Goal: Task Accomplishment & Management: Complete application form

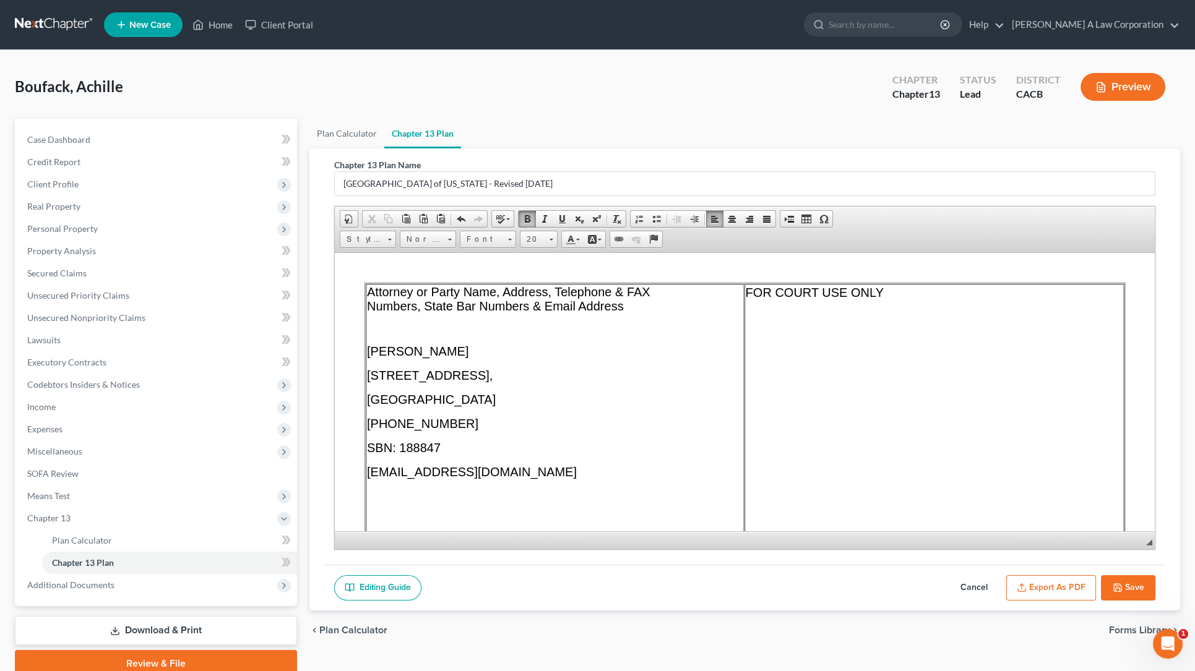
scroll to position [13268, 0]
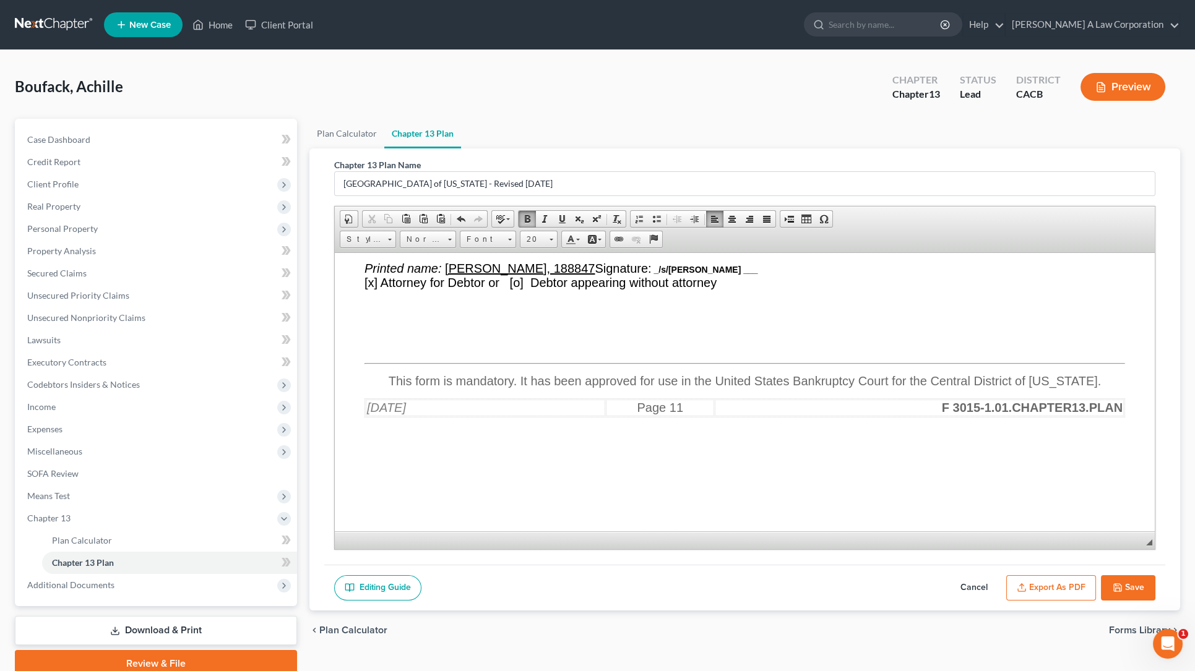
click at [48, 36] on nav "Home New Case Client Portal Devin Sawdayi A Law Corporation devinoffice1@gmail.…" at bounding box center [597, 25] width 1195 height 50
click at [50, 7] on nav "Home New Case Client Portal Devin Sawdayi A Law Corporation devinoffice1@gmail.…" at bounding box center [597, 25] width 1195 height 50
click at [54, 16] on link at bounding box center [54, 25] width 79 height 22
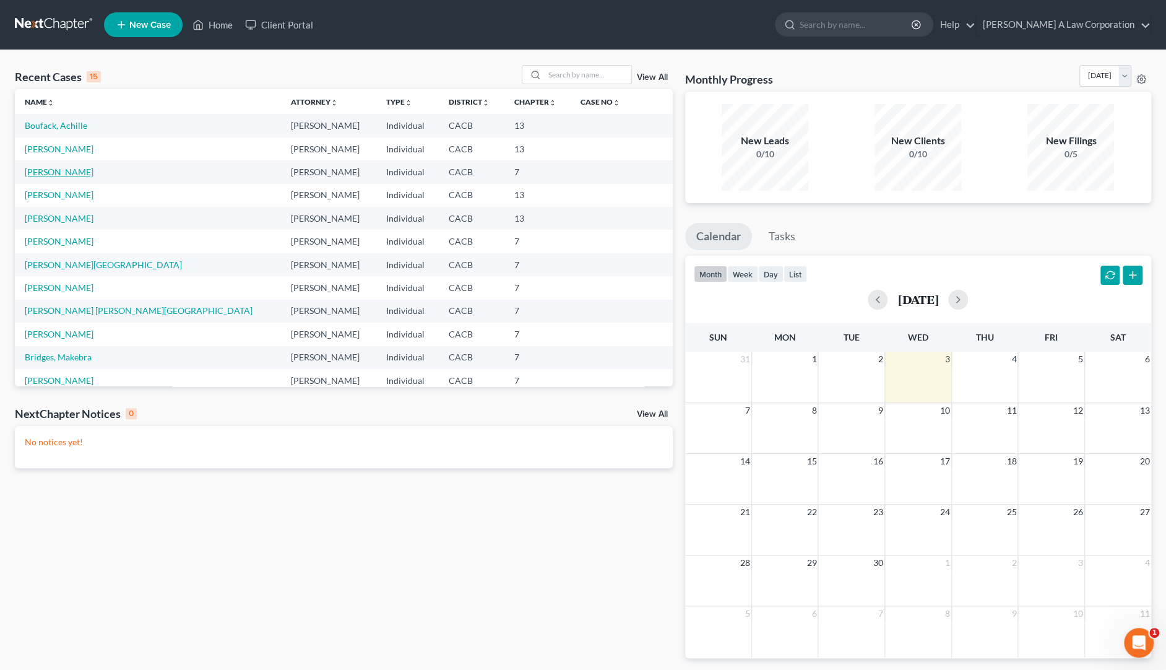
click at [57, 170] on link "[PERSON_NAME]" at bounding box center [59, 171] width 69 height 11
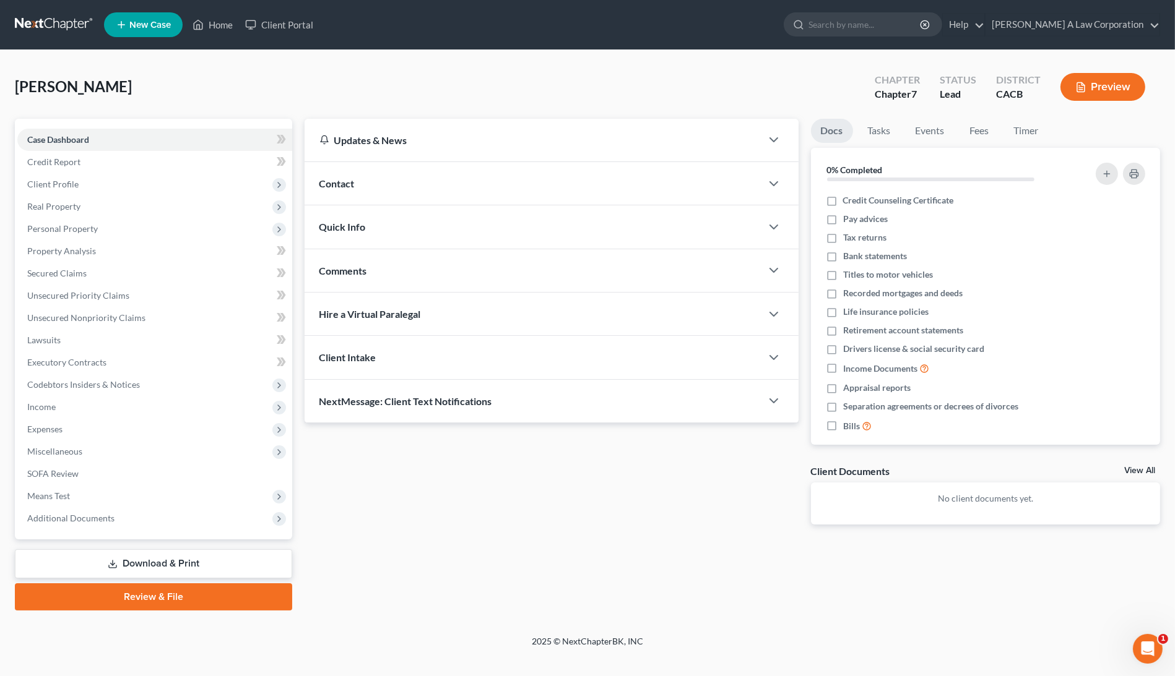
click at [339, 89] on div "Sandoval, Sandro Upgraded Chapter Chapter 7 Status Lead District CACB Preview" at bounding box center [587, 92] width 1145 height 54
drag, startPoint x: 22, startPoint y: 35, endPoint x: 23, endPoint y: 28, distance: 6.9
click at [22, 34] on link at bounding box center [54, 25] width 79 height 22
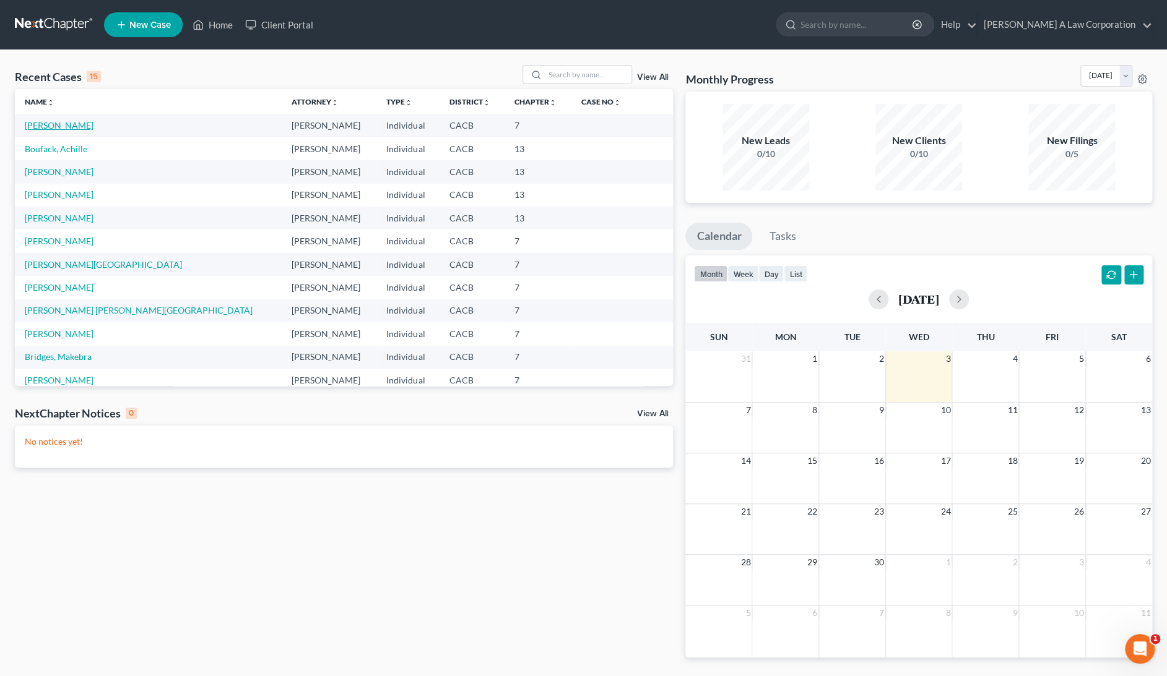
click at [79, 129] on link "[PERSON_NAME]" at bounding box center [59, 125] width 69 height 11
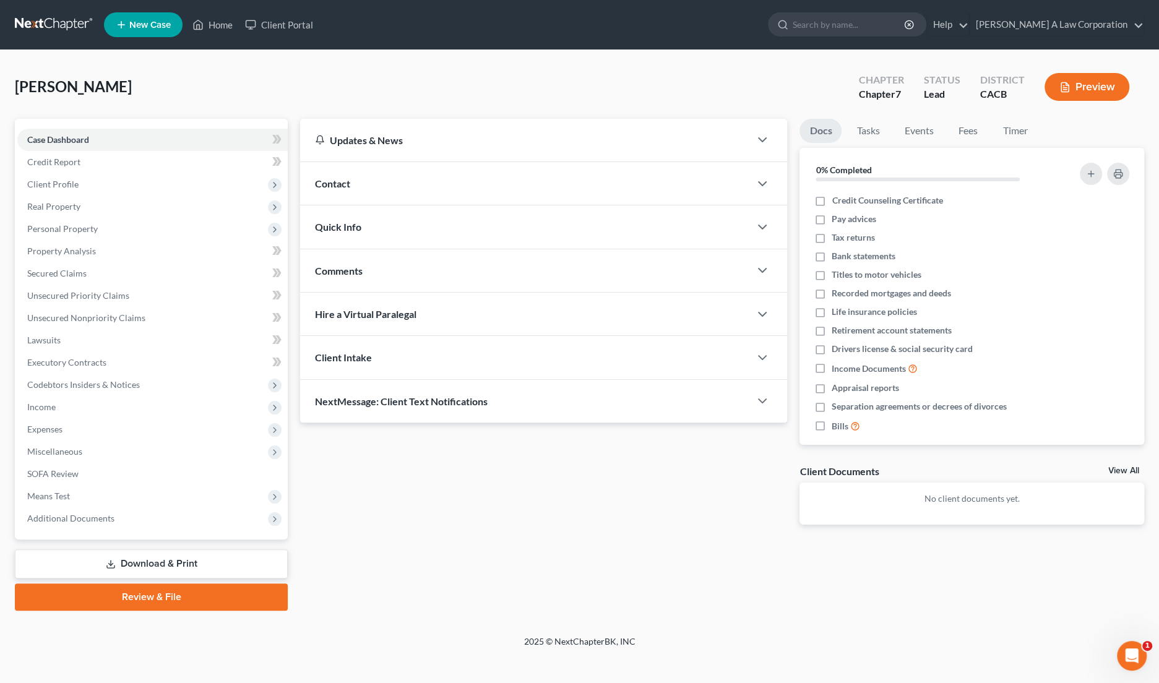
click at [142, 561] on link "Download & Print" at bounding box center [151, 564] width 273 height 29
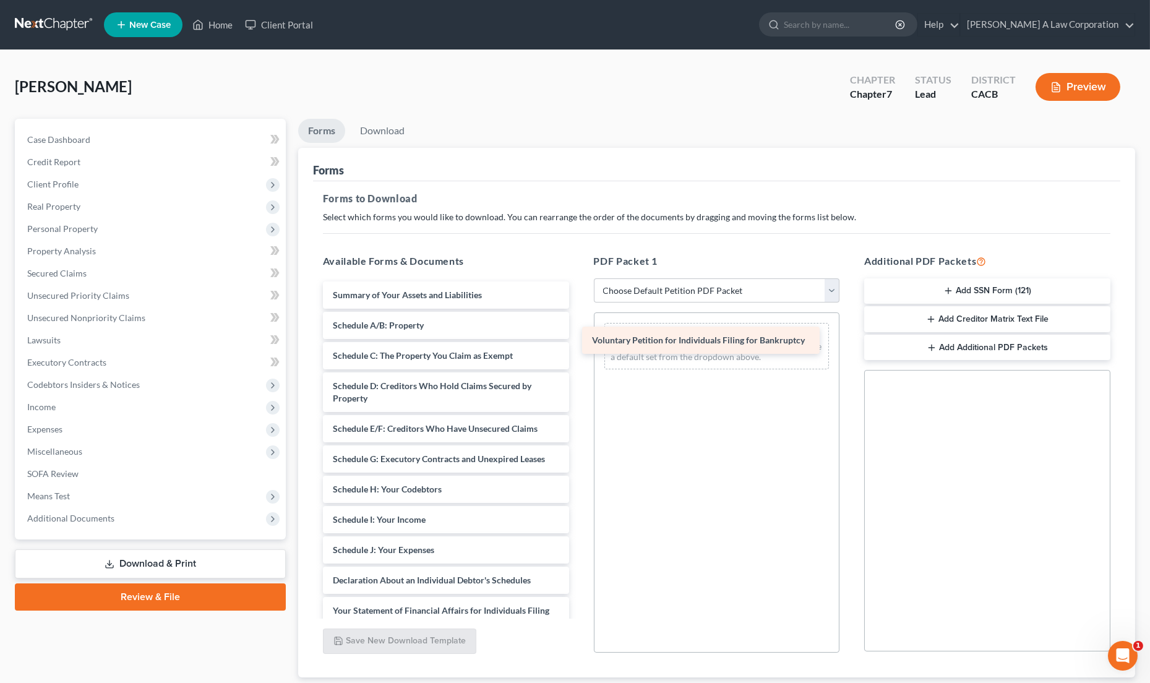
drag, startPoint x: 437, startPoint y: 293, endPoint x: 703, endPoint y: 341, distance: 270.4
click at [579, 341] on div "Voluntary Petition for Individuals Filing for Bankruptcy Voluntary Petition for…" at bounding box center [446, 584] width 266 height 605
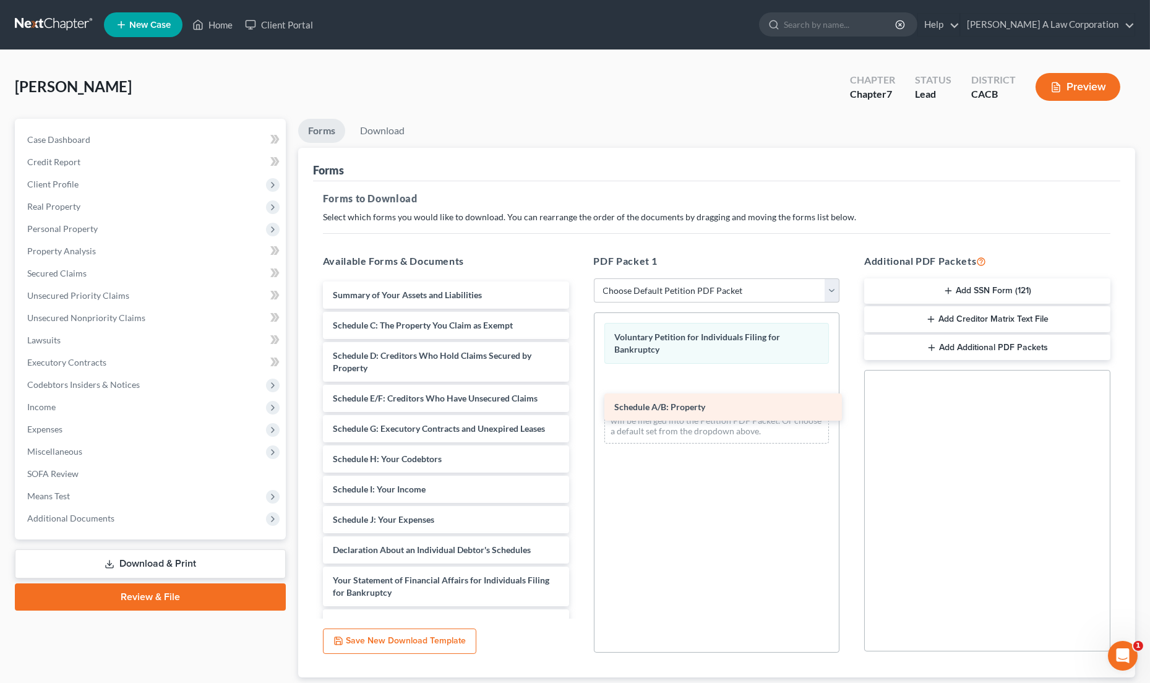
drag, startPoint x: 400, startPoint y: 323, endPoint x: 694, endPoint y: 390, distance: 301.4
click at [579, 392] on div "Schedule A/B: Property Summary of Your Assets and Liabilities Schedule A/B: Pro…" at bounding box center [446, 569] width 266 height 574
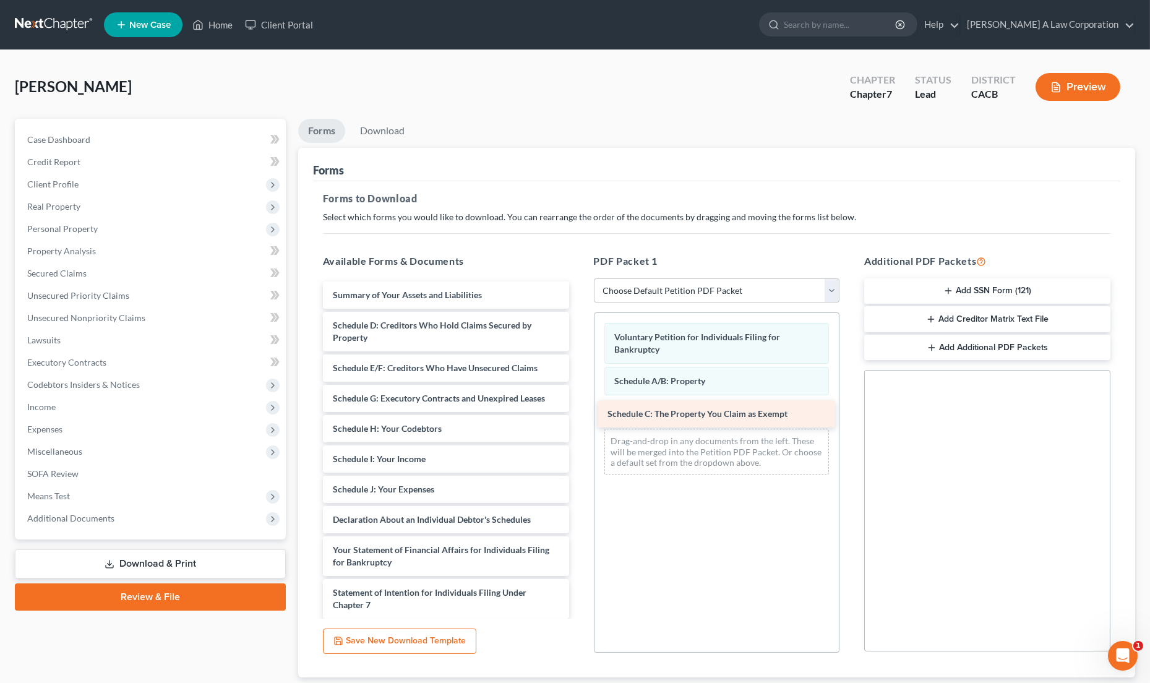
drag, startPoint x: 381, startPoint y: 325, endPoint x: 656, endPoint y: 415, distance: 289.0
click at [579, 415] on div "Schedule C: The Property You Claim as Exempt Summary of Your Assets and Liabili…" at bounding box center [446, 554] width 266 height 544
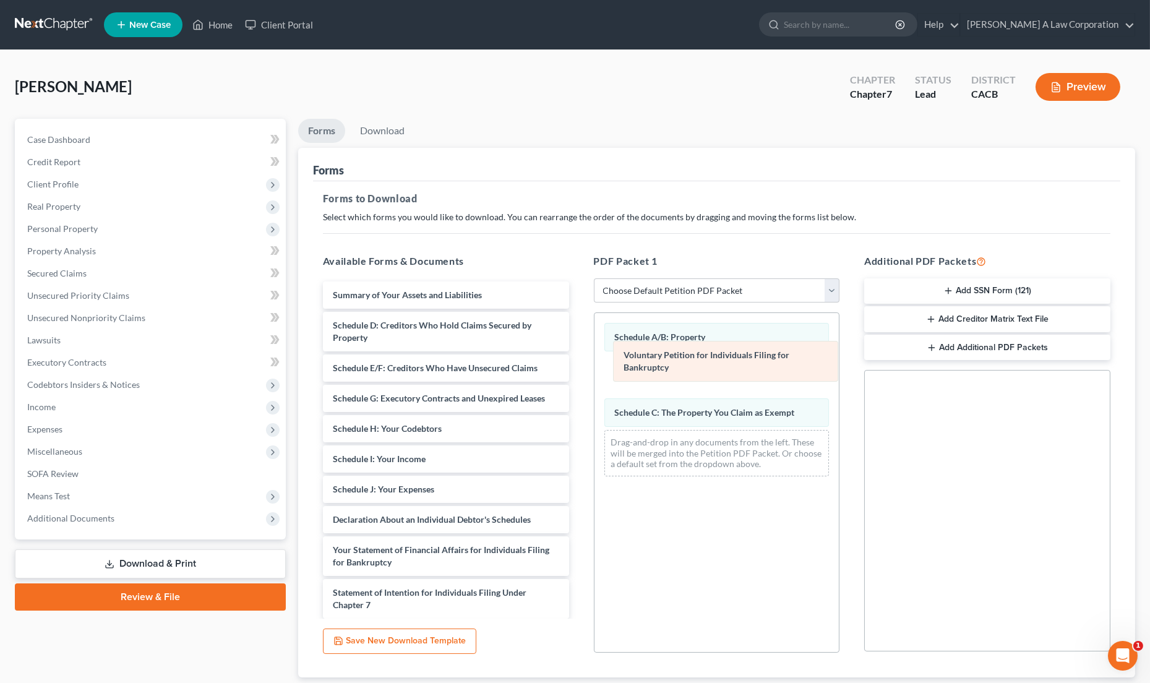
drag, startPoint x: 699, startPoint y: 344, endPoint x: 708, endPoint y: 350, distance: 10.6
click at [721, 358] on div "Voluntary Petition for Individuals Filing for Bankruptcy Voluntary Petition for…" at bounding box center [717, 399] width 245 height 173
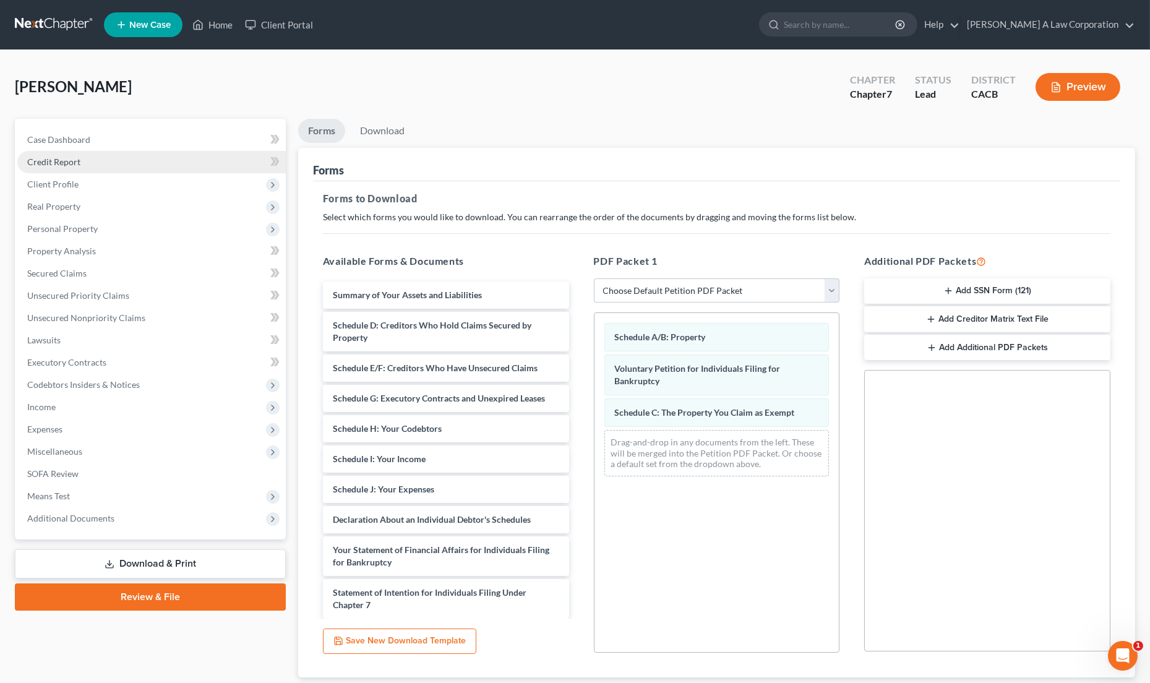
click at [91, 158] on link "Credit Report" at bounding box center [151, 162] width 269 height 22
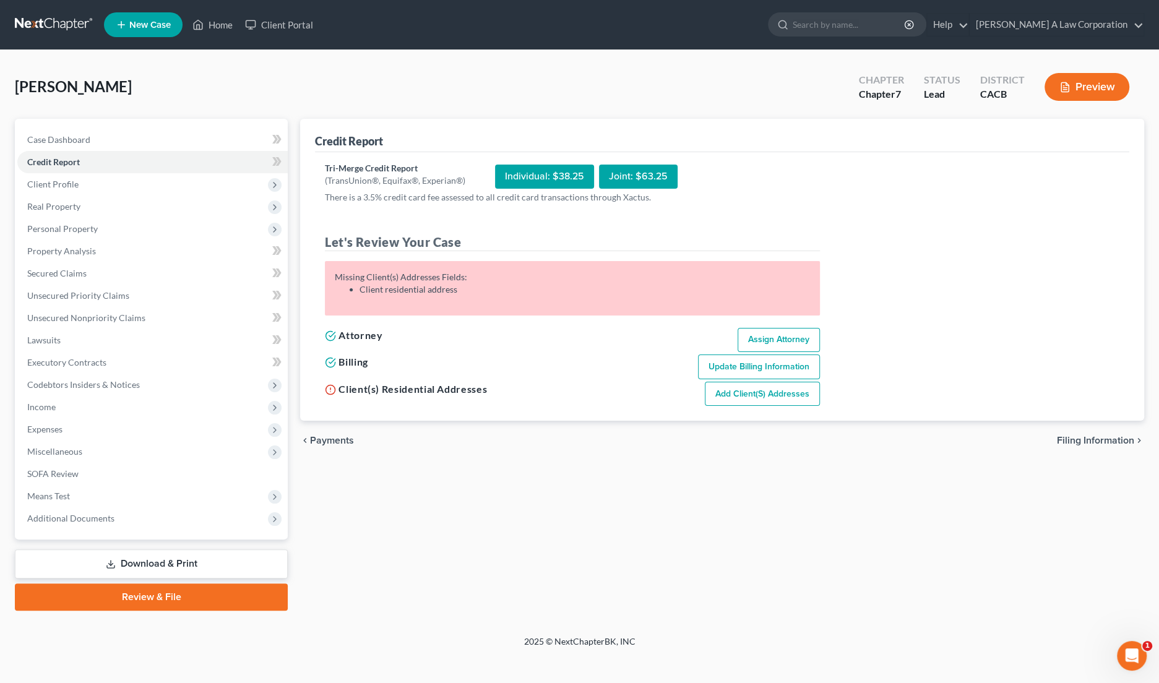
click at [788, 400] on link "Add Client(s) Addresses" at bounding box center [762, 394] width 115 height 25
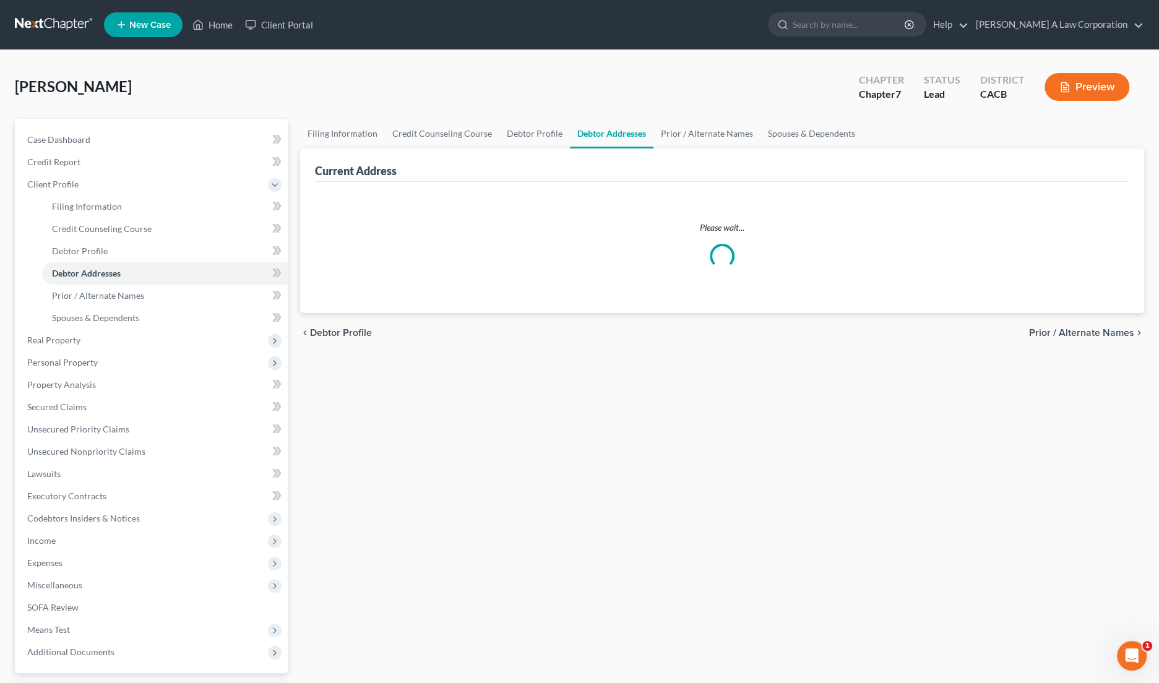
select select "0"
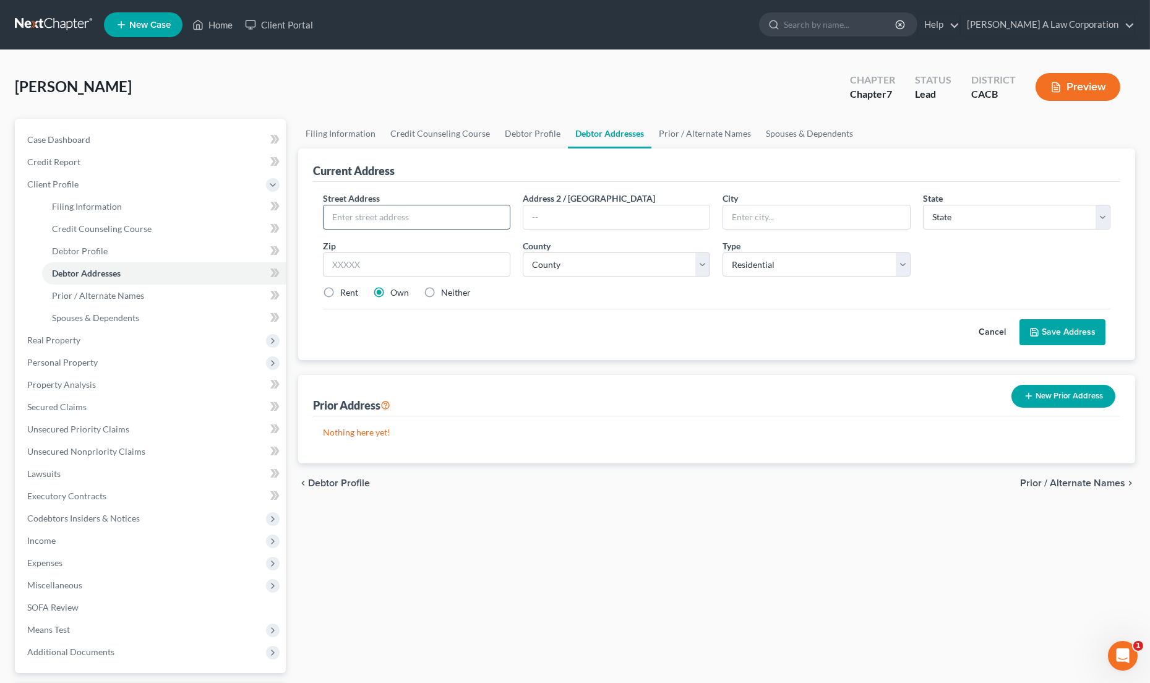
click at [356, 225] on input "text" at bounding box center [417, 217] width 186 height 24
type input "[STREET_ADDRESS]"
type input "[GEOGRAPHIC_DATA]"
select select "4"
type input "90003"
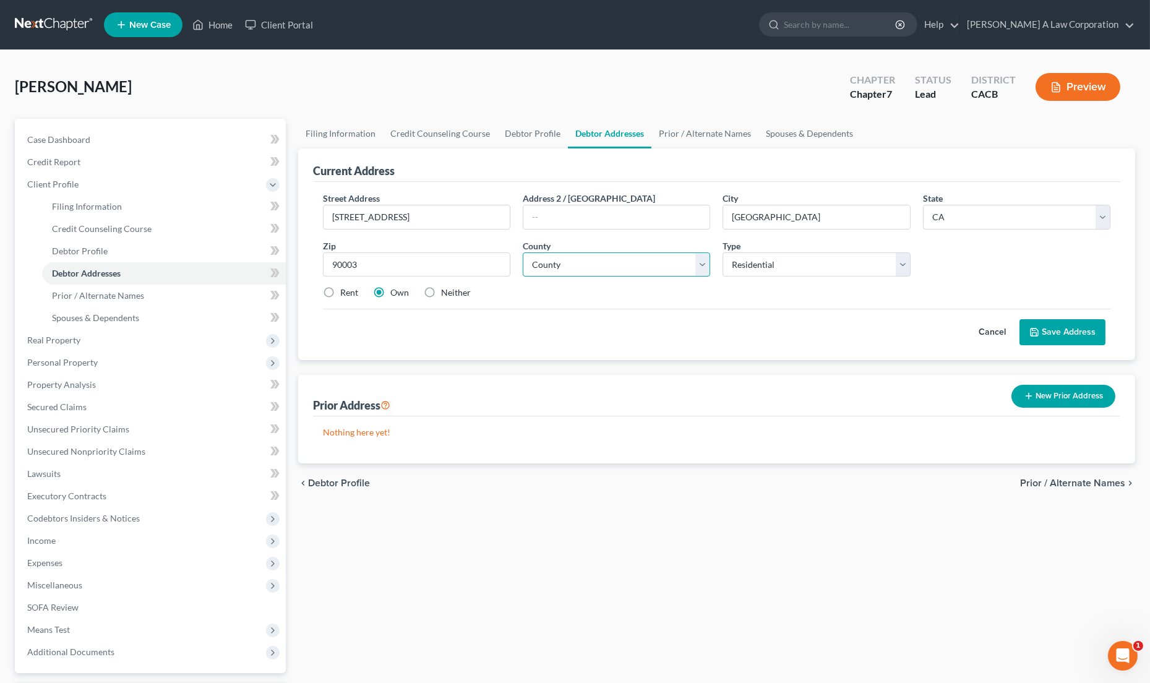
click at [586, 264] on select "County [GEOGRAPHIC_DATA] [GEOGRAPHIC_DATA] [GEOGRAPHIC_DATA] [GEOGRAPHIC_DATA] …" at bounding box center [617, 264] width 188 height 25
select select "18"
click at [523, 252] on select "County [GEOGRAPHIC_DATA] [GEOGRAPHIC_DATA] [GEOGRAPHIC_DATA] [GEOGRAPHIC_DATA] …" at bounding box center [617, 264] width 188 height 25
click at [712, 545] on div "Filing Information Credit Counseling Course Debtor Profile Debtor Addresses Pri…" at bounding box center [717, 432] width 850 height 626
click at [701, 353] on div "Street Address * [STREET_ADDRESS] Address 2 / [GEOGRAPHIC_DATA] * [GEOGRAPHIC_D…" at bounding box center [717, 271] width 808 height 178
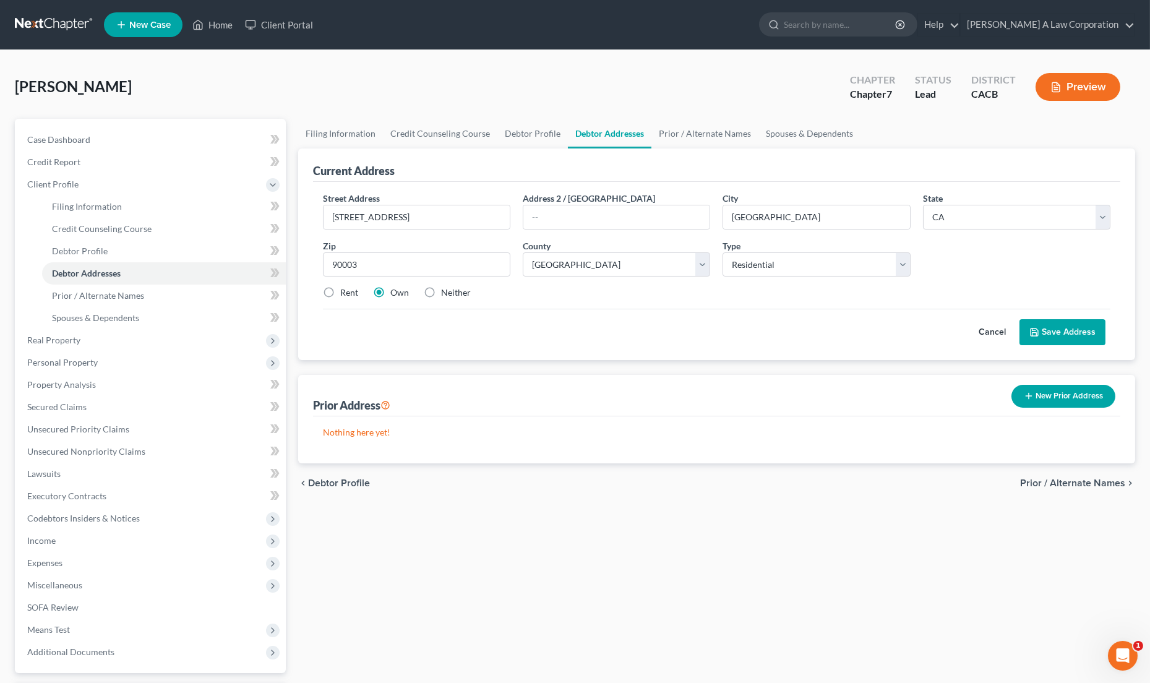
click at [340, 293] on label "Rent" at bounding box center [349, 293] width 18 height 12
click at [345, 293] on input "Rent" at bounding box center [349, 291] width 8 height 8
radio input "true"
click at [1067, 335] on button "Save Address" at bounding box center [1063, 332] width 86 height 26
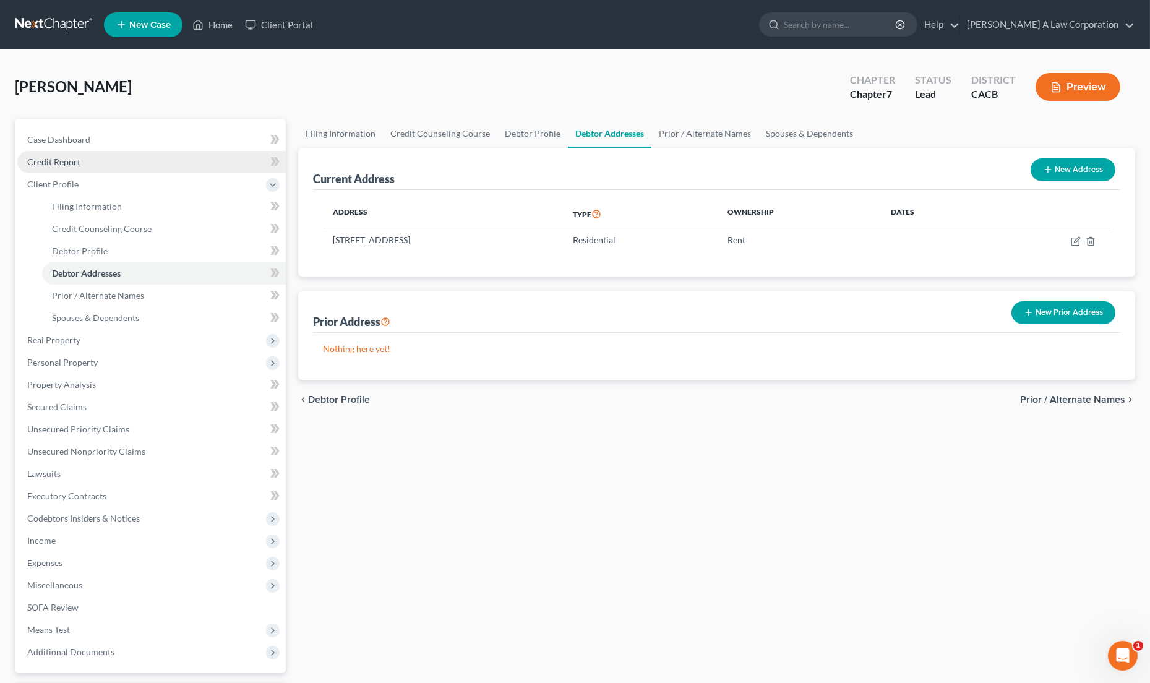
click at [67, 162] on span "Credit Report" at bounding box center [53, 162] width 53 height 11
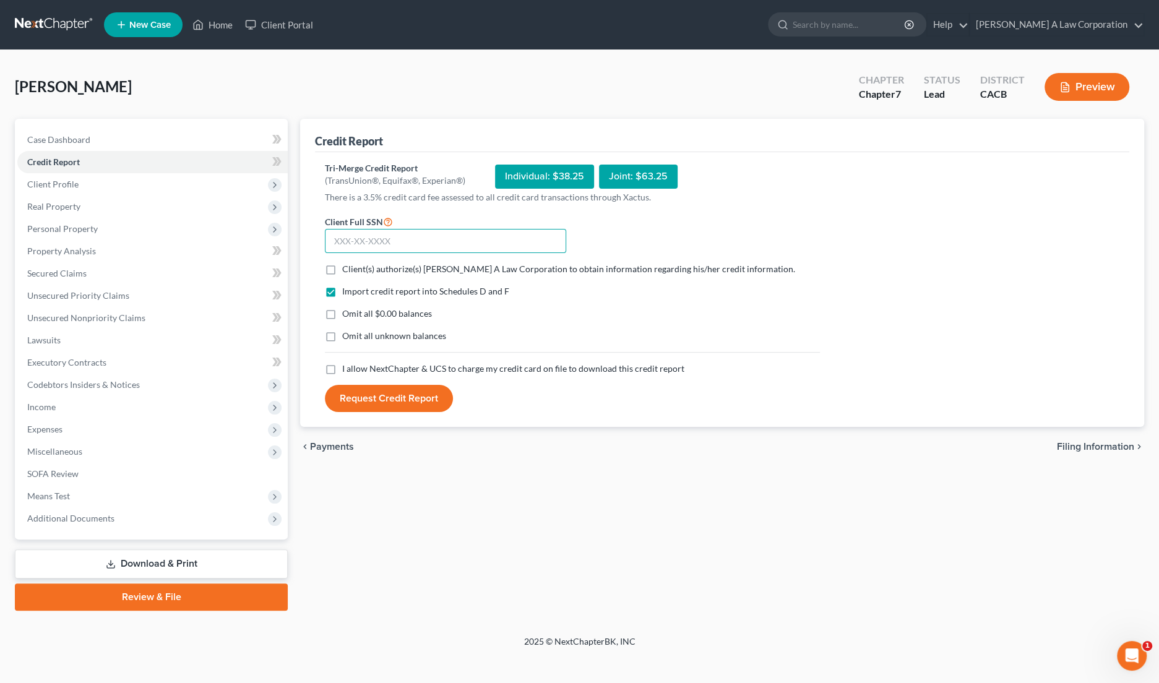
drag, startPoint x: 332, startPoint y: 239, endPoint x: 332, endPoint y: 231, distance: 8.0
click at [332, 239] on input "text" at bounding box center [445, 241] width 241 height 25
type input "623-18-4441"
click at [342, 269] on label "Client(s) authorize(s) [PERSON_NAME] A Law Corporation to obtain information re…" at bounding box center [568, 269] width 453 height 12
click at [347, 269] on input "Client(s) authorize(s) [PERSON_NAME] A Law Corporation to obtain information re…" at bounding box center [351, 267] width 8 height 8
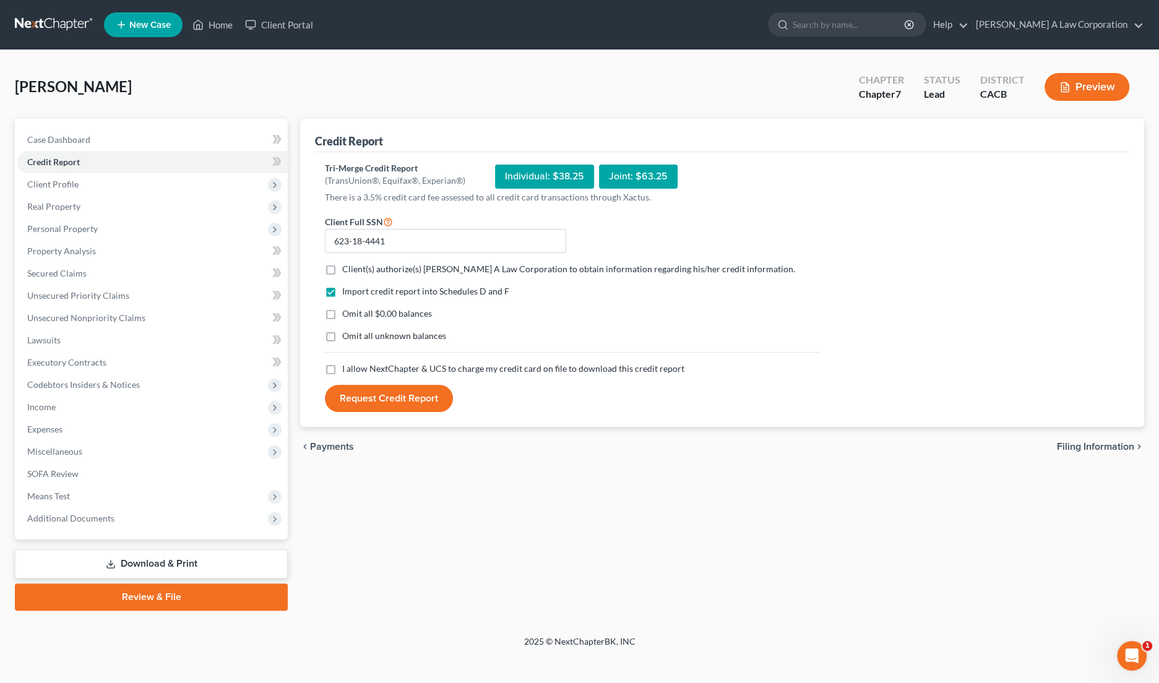
checkbox input "true"
click at [342, 308] on label "Omit all $0.00 balances" at bounding box center [387, 314] width 90 height 12
click at [347, 308] on input "Omit all $0.00 balances" at bounding box center [351, 312] width 8 height 8
checkbox input "true"
click at [342, 335] on label "Omit all unknown balances" at bounding box center [394, 336] width 104 height 12
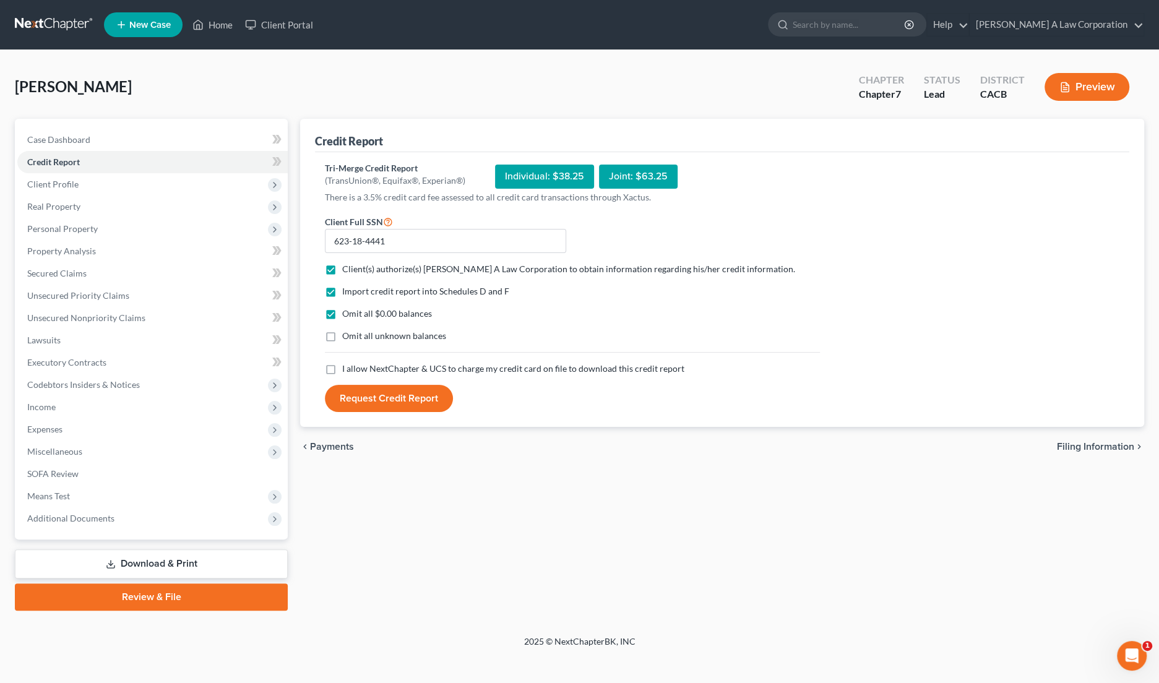
click at [347, 335] on input "Omit all unknown balances" at bounding box center [351, 334] width 8 height 8
checkbox input "true"
click at [342, 365] on label "I allow NextChapter & UCS to charge my credit card on file to download this cre…" at bounding box center [513, 369] width 342 height 12
click at [347, 365] on input "I allow NextChapter & UCS to charge my credit card on file to download this cre…" at bounding box center [351, 367] width 8 height 8
checkbox input "true"
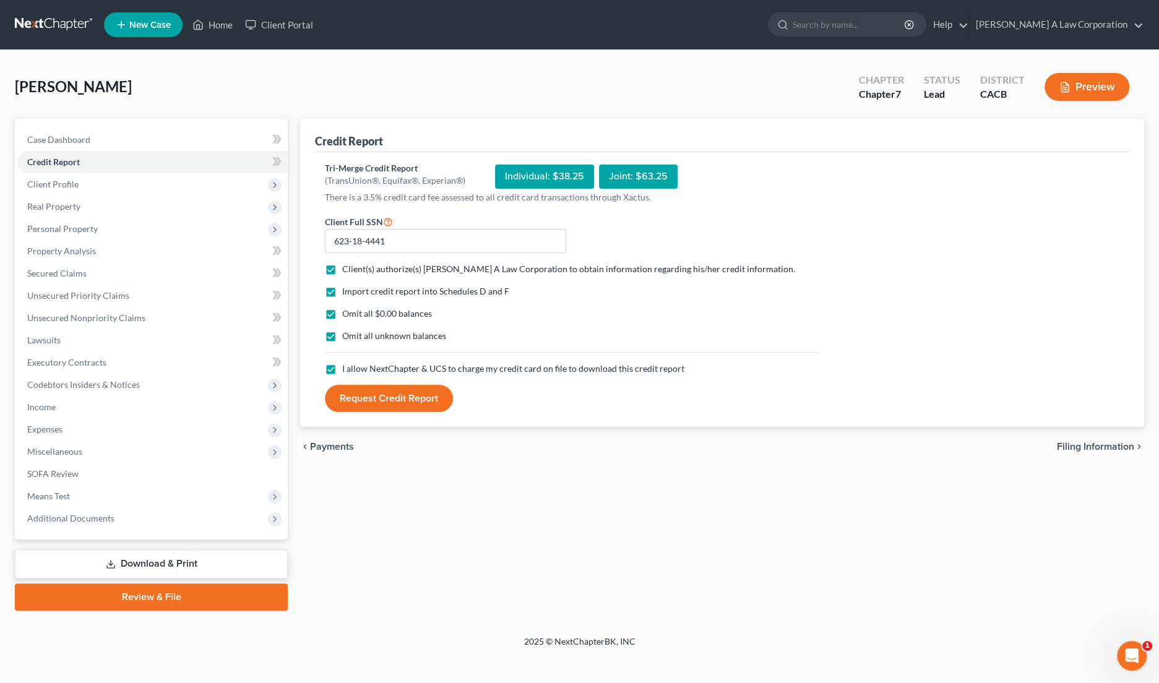
click at [369, 399] on button "Request Credit Report" at bounding box center [389, 398] width 128 height 27
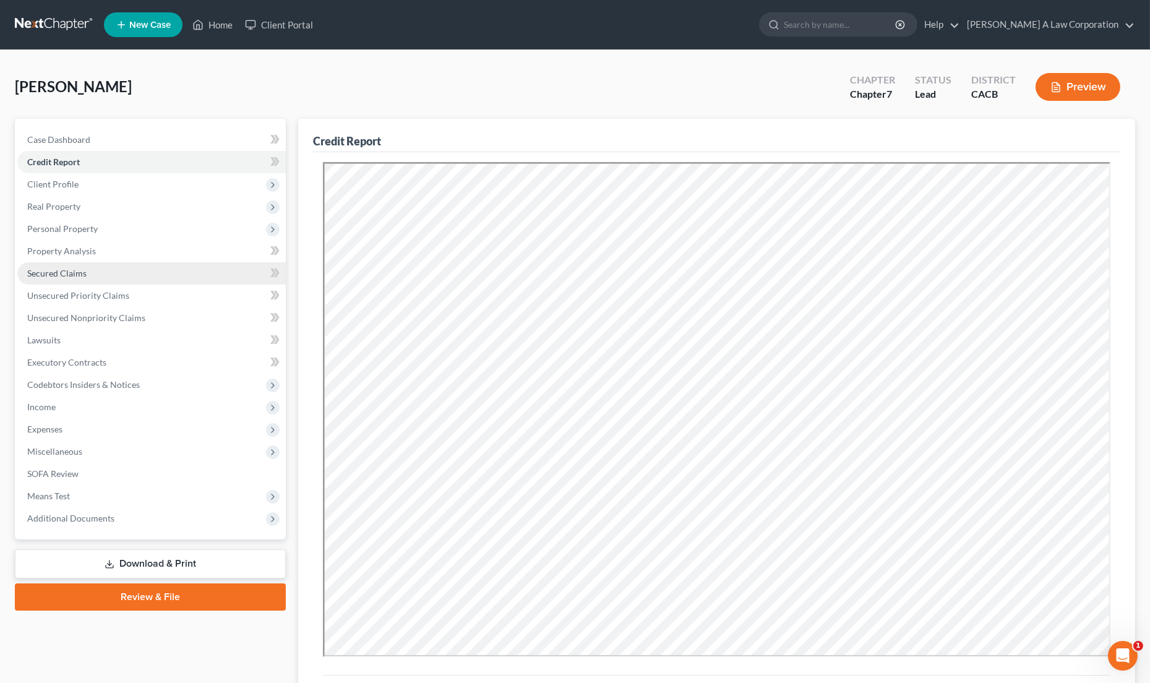
click at [80, 276] on span "Secured Claims" at bounding box center [56, 273] width 59 height 11
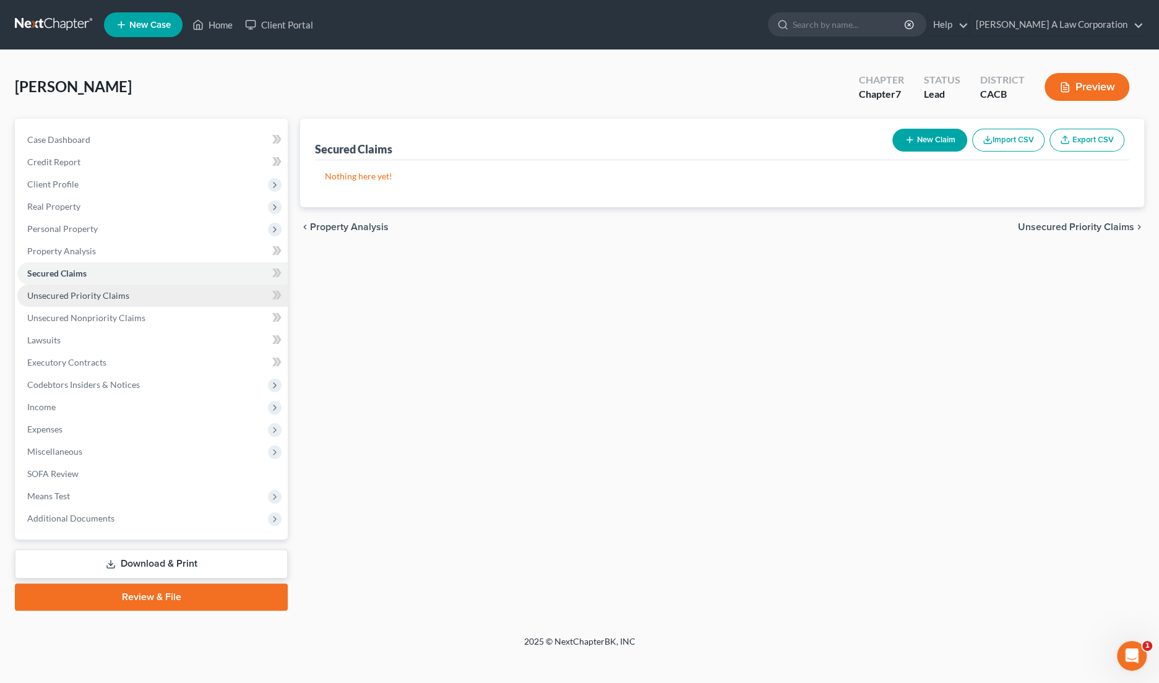
drag, startPoint x: 104, startPoint y: 287, endPoint x: 113, endPoint y: 303, distance: 18.3
click at [104, 288] on link "Unsecured Priority Claims" at bounding box center [152, 296] width 270 height 22
click at [113, 311] on link "Unsecured Nonpriority Claims" at bounding box center [152, 318] width 270 height 22
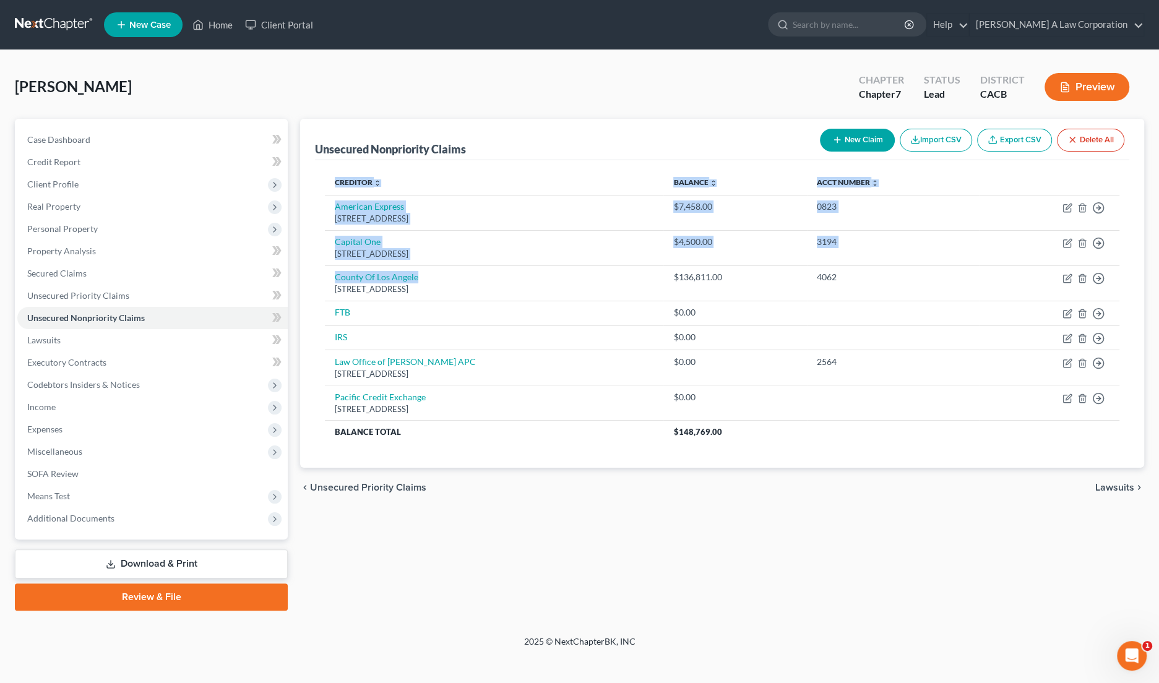
drag, startPoint x: 432, startPoint y: 273, endPoint x: 320, endPoint y: 271, distance: 112.0
click at [320, 271] on div "Creditor expand_more expand_less unfold_more Balance expand_more expand_less un…" at bounding box center [722, 314] width 814 height 308
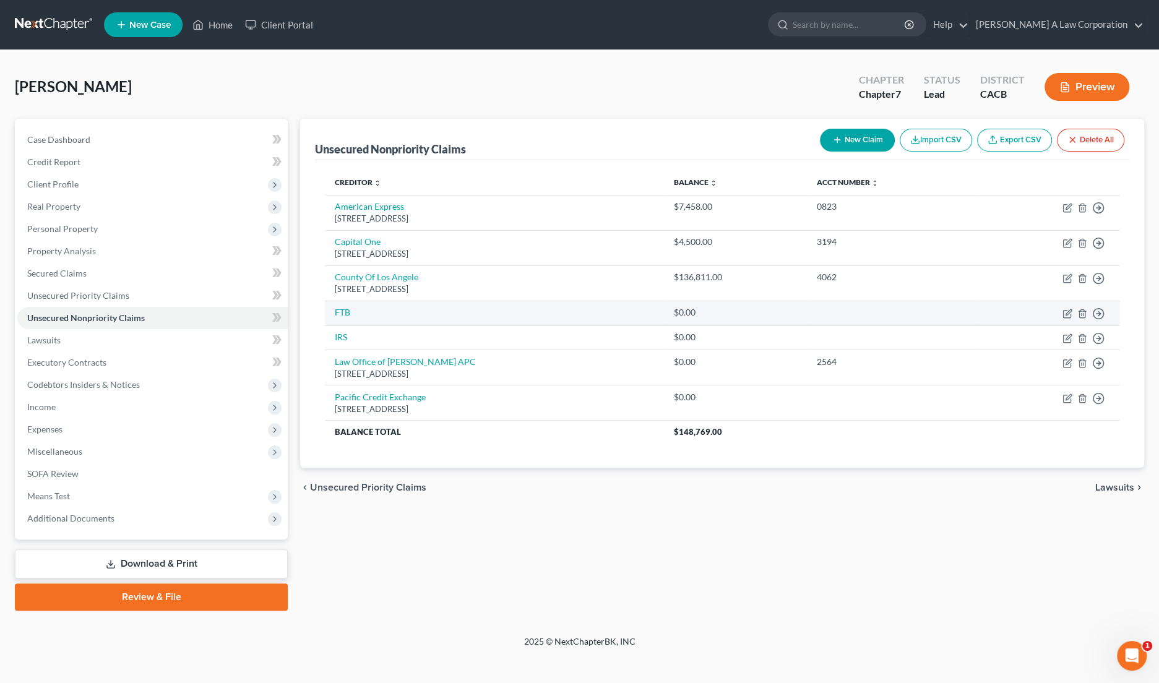
click at [903, 301] on td at bounding box center [893, 313] width 172 height 25
click at [145, 567] on link "Download & Print" at bounding box center [151, 564] width 273 height 29
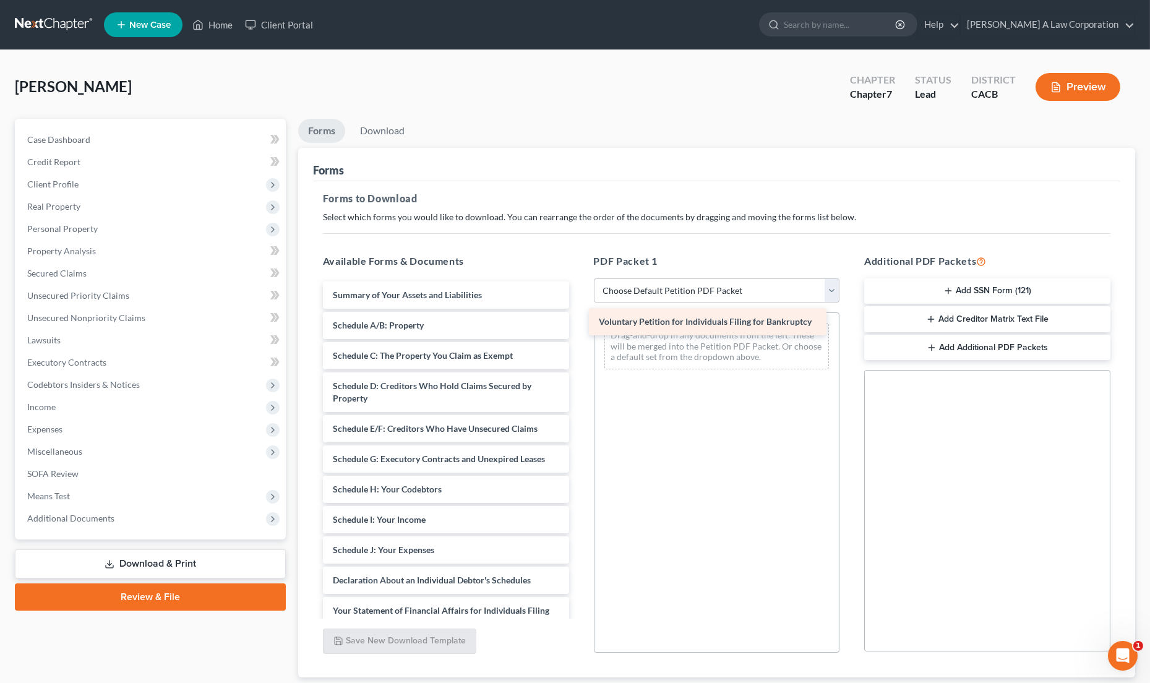
drag, startPoint x: 454, startPoint y: 294, endPoint x: 718, endPoint y: 322, distance: 266.3
click at [579, 322] on div "Voluntary Petition for Individuals Filing for Bankruptcy Voluntary Petition for…" at bounding box center [446, 569] width 266 height 574
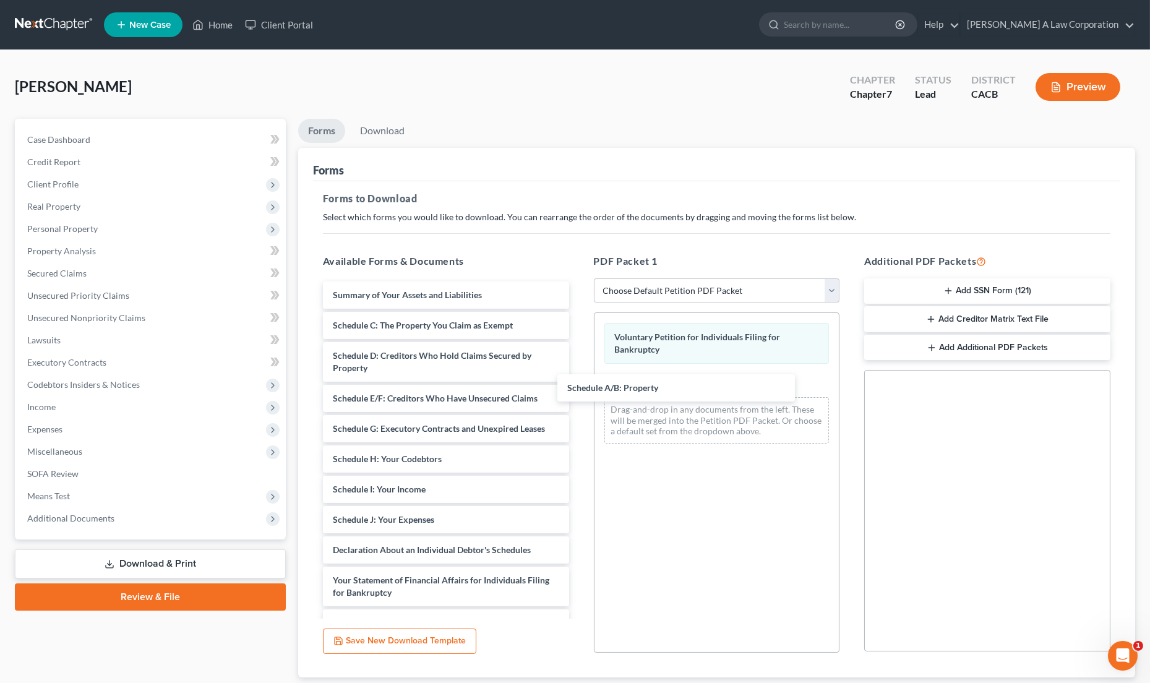
drag, startPoint x: 445, startPoint y: 322, endPoint x: 608, endPoint y: 365, distance: 168.4
click at [579, 383] on div "Schedule A/B: Property Summary of Your Assets and Liabilities Schedule A/B: Pro…" at bounding box center [446, 554] width 266 height 544
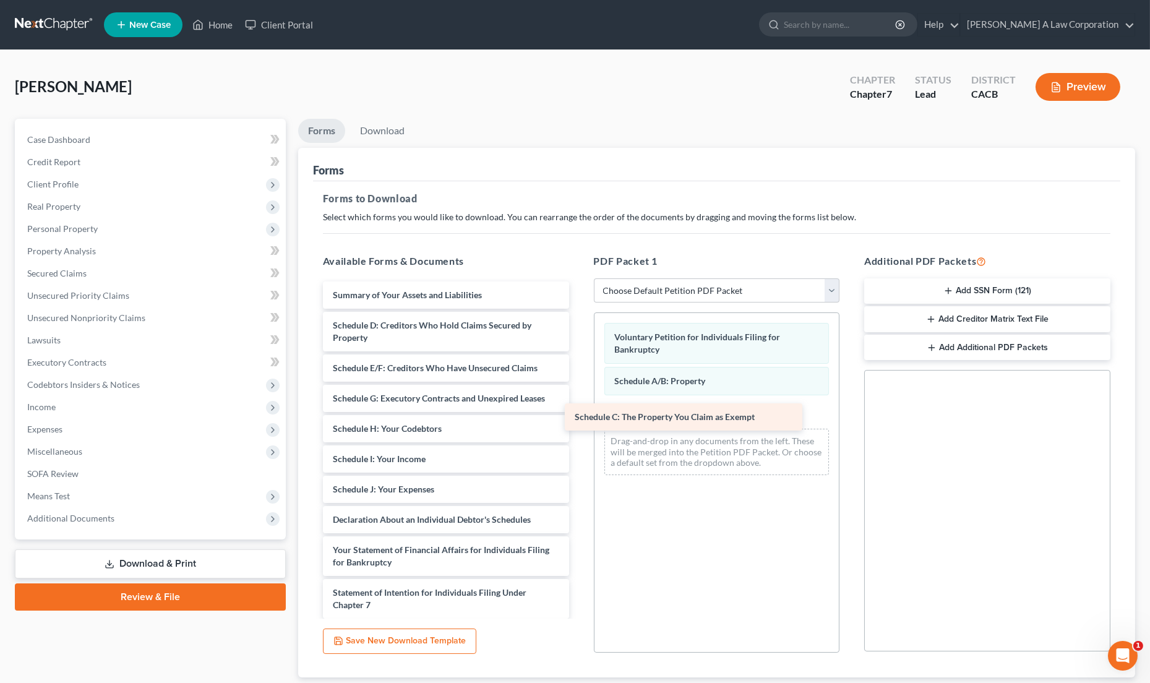
drag, startPoint x: 441, startPoint y: 327, endPoint x: 669, endPoint y: 408, distance: 242.3
click at [579, 418] on div "Schedule C: The Property You Claim as Exempt Summary of Your Assets and Liabili…" at bounding box center [446, 539] width 266 height 514
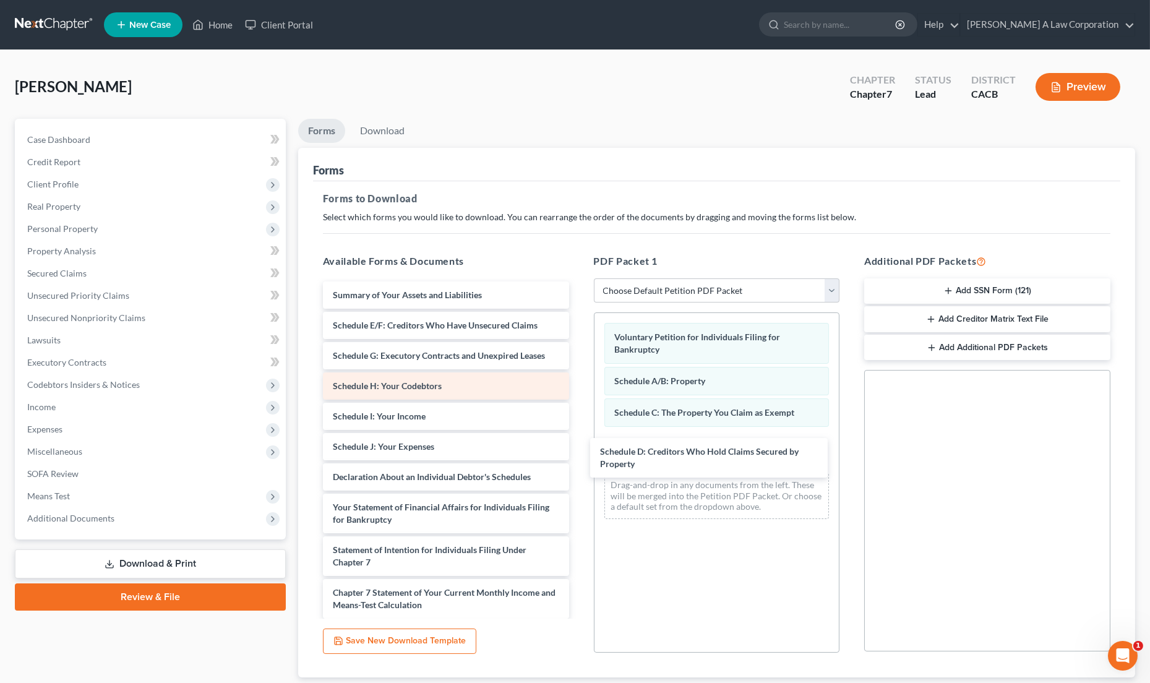
drag, startPoint x: 431, startPoint y: 335, endPoint x: 507, endPoint y: 390, distance: 94.0
click at [579, 457] on div "Schedule D: Creditors Who Hold Claims Secured by Property Summary of Your Asset…" at bounding box center [446, 517] width 266 height 471
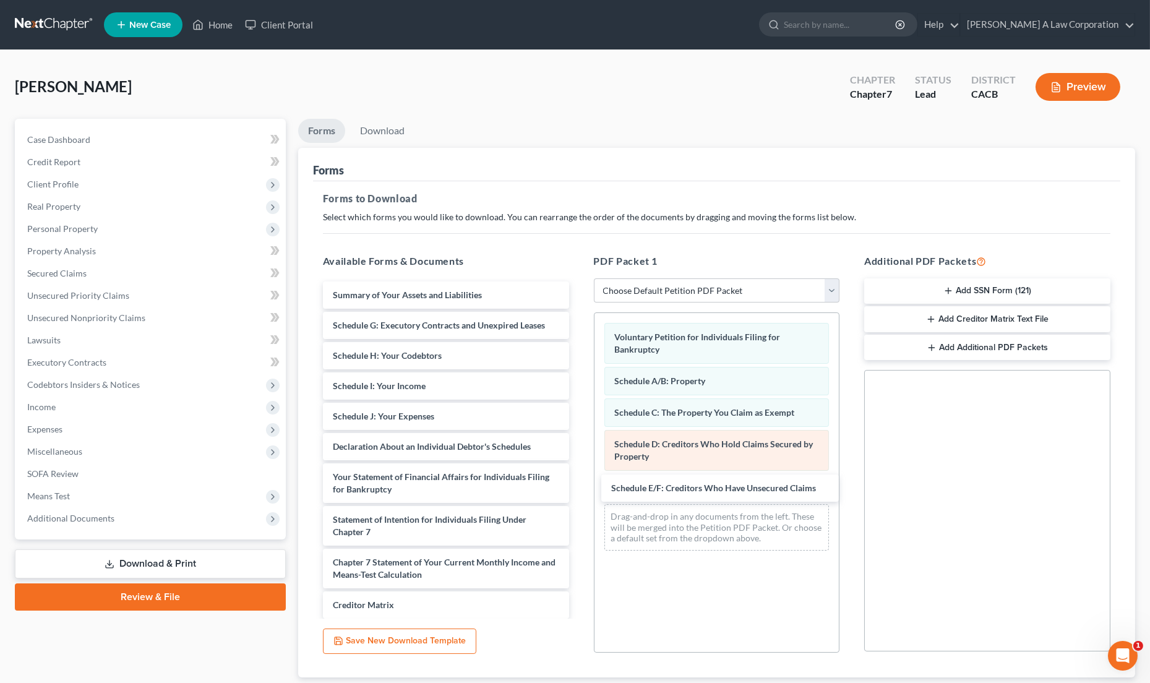
drag, startPoint x: 402, startPoint y: 330, endPoint x: 650, endPoint y: 457, distance: 278.7
click at [579, 495] on div "Schedule E/F: Creditors Who Have Unsecured Claims Summary of Your Assets and Li…" at bounding box center [446, 502] width 266 height 441
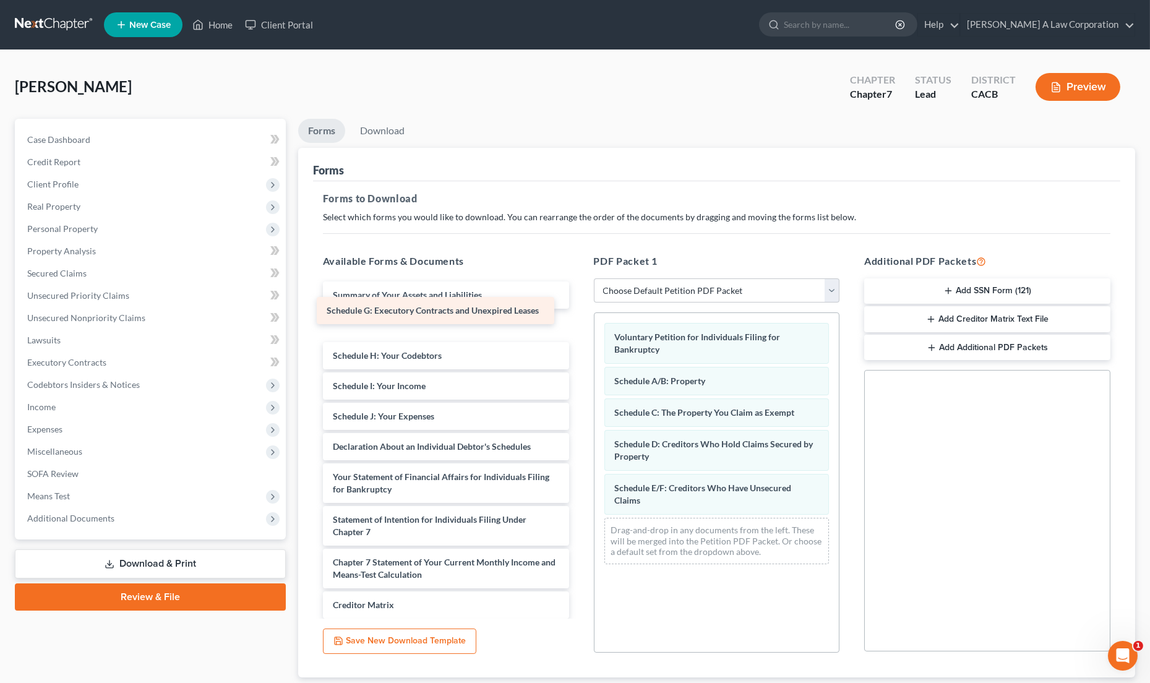
drag, startPoint x: 408, startPoint y: 330, endPoint x: 391, endPoint y: 317, distance: 21.3
click at [397, 309] on div "Schedule G: Executory Contracts and Unexpired Leases Summary of Your Assets and…" at bounding box center [446, 502] width 266 height 441
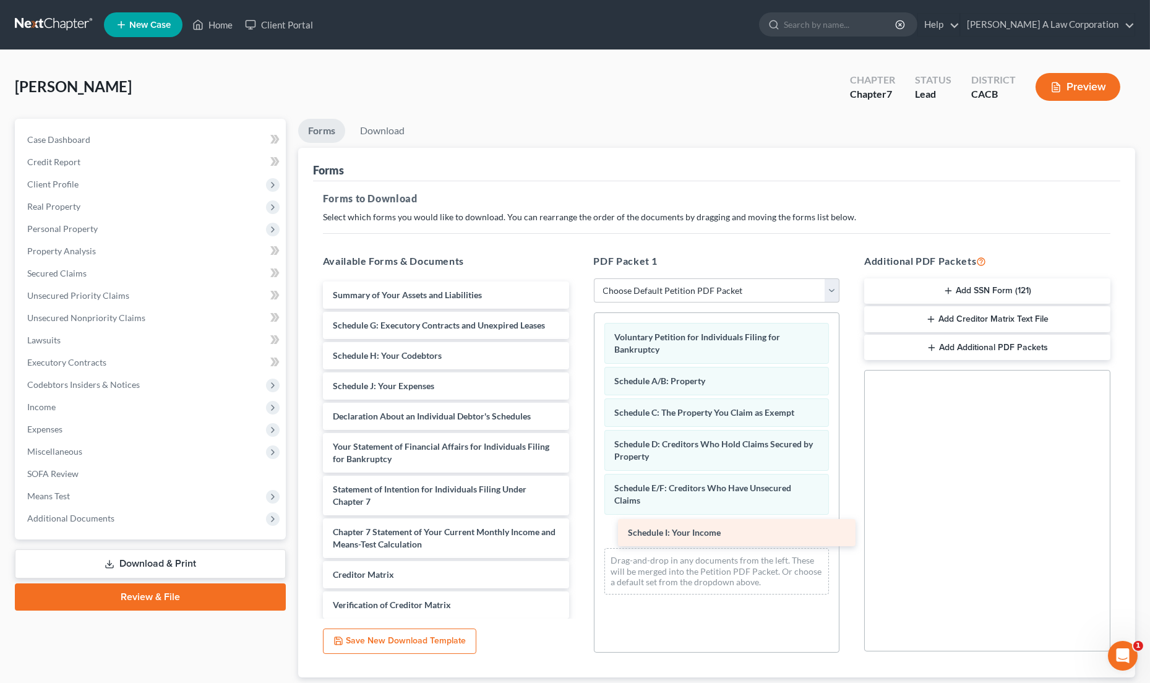
drag, startPoint x: 394, startPoint y: 396, endPoint x: 681, endPoint y: 528, distance: 315.9
click at [579, 535] on div "Schedule I: Your Income Summary of Your Assets and Liabilities Schedule G: Exec…" at bounding box center [446, 487] width 266 height 410
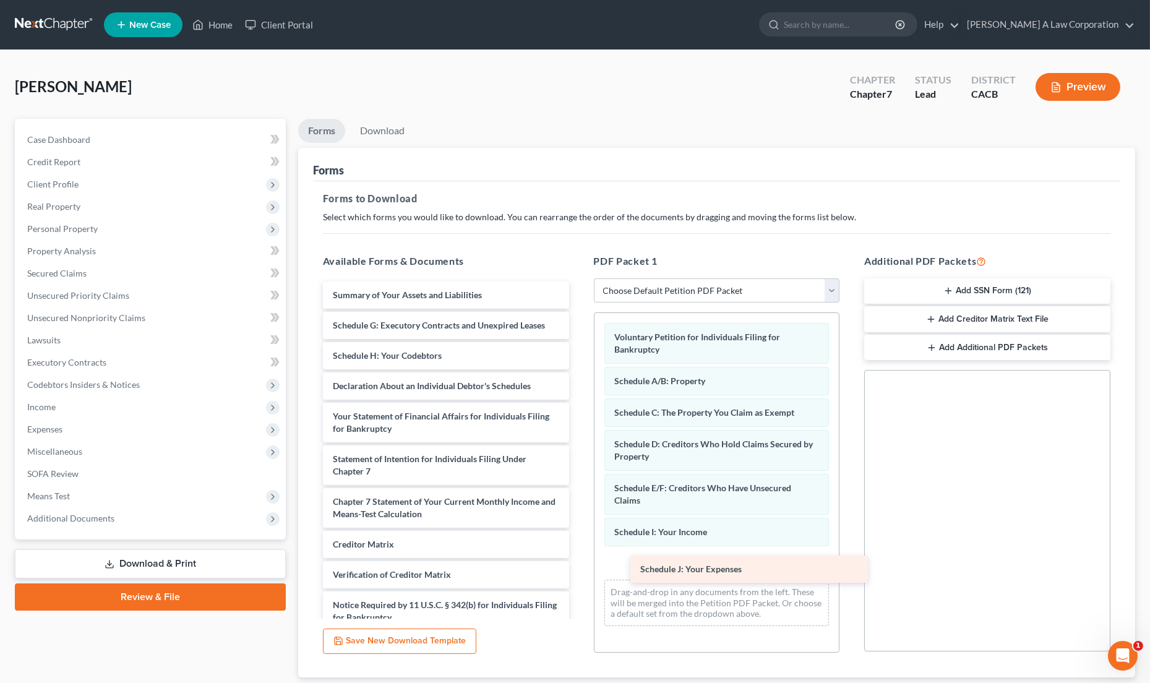
drag, startPoint x: 384, startPoint y: 389, endPoint x: 679, endPoint y: 555, distance: 339.4
click at [579, 567] on div "Schedule J: Your Expenses Summary of Your Assets and Liabilities Schedule G: Ex…" at bounding box center [446, 472] width 266 height 380
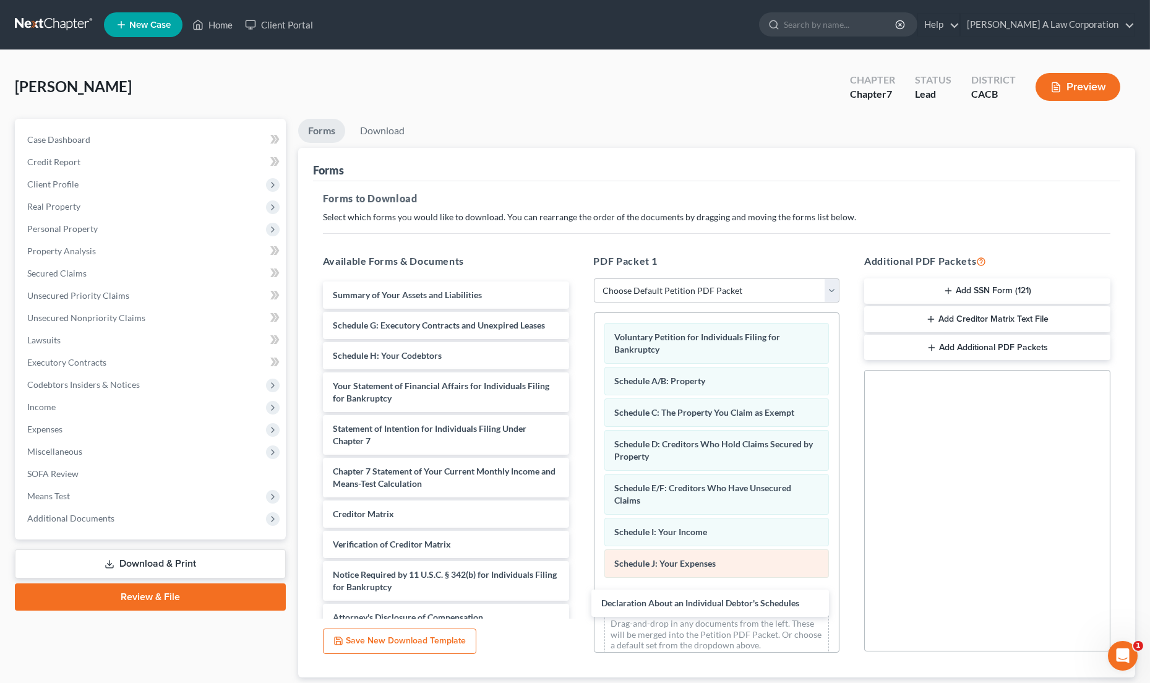
drag, startPoint x: 418, startPoint y: 390, endPoint x: 697, endPoint y: 571, distance: 332.0
click at [579, 582] on div "Declaration About an Individual Debtor's Schedules Summary of Your Assets and L…" at bounding box center [446, 457] width 266 height 350
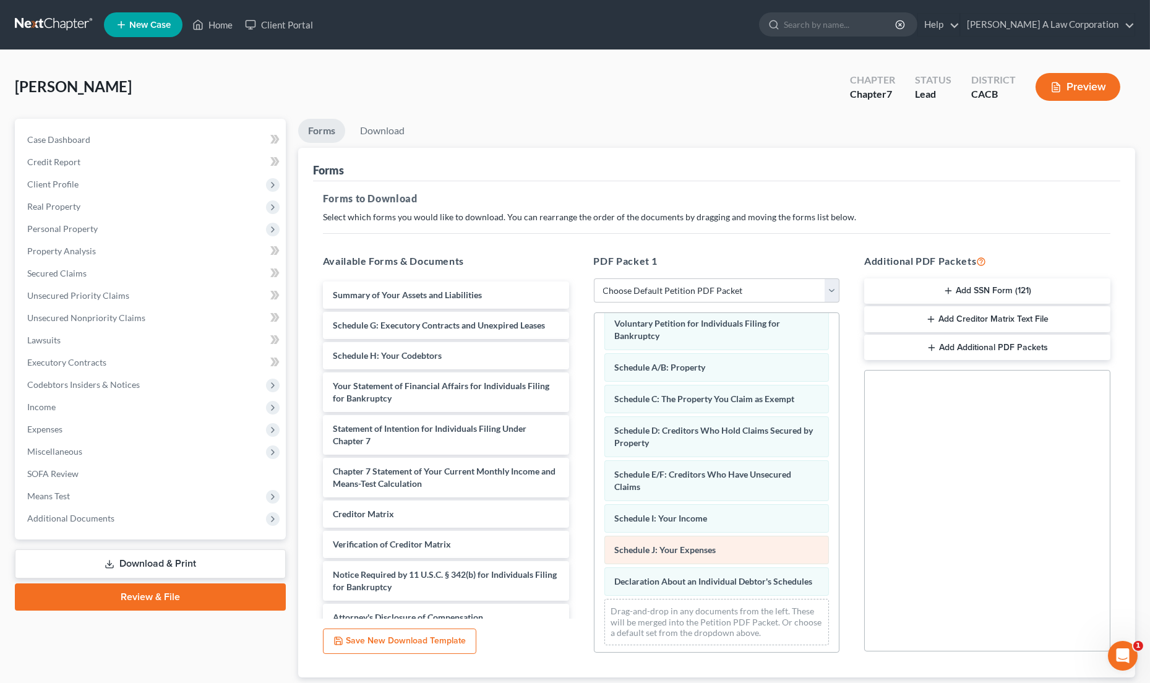
scroll to position [27, 0]
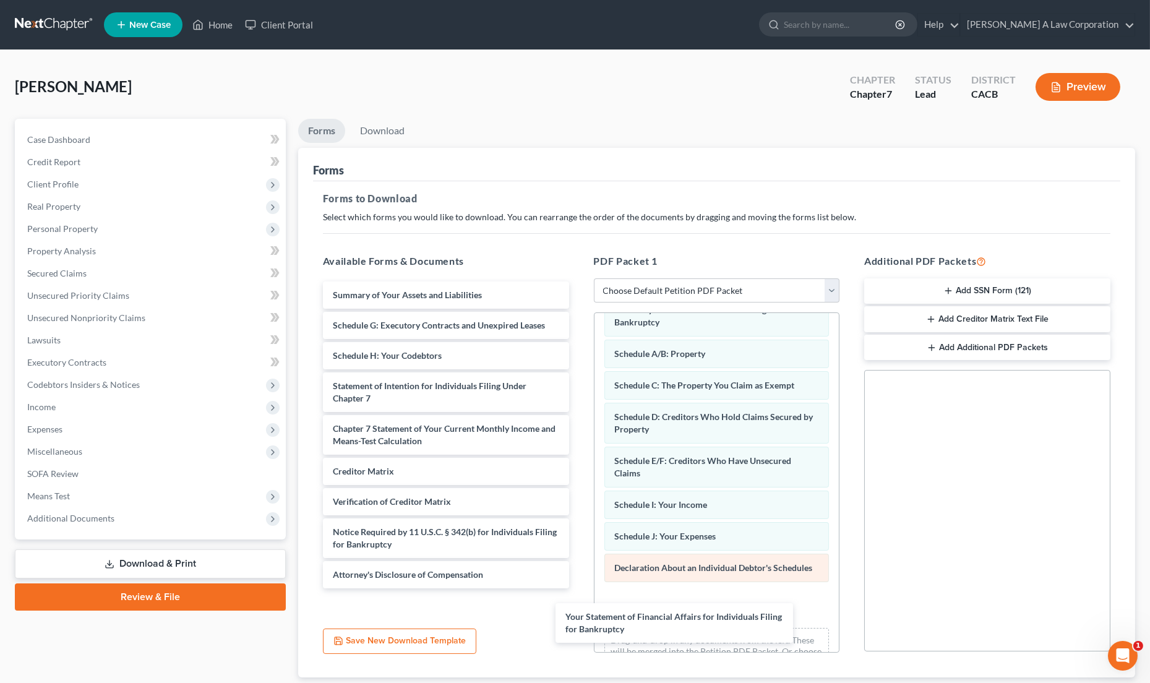
drag, startPoint x: 411, startPoint y: 379, endPoint x: 653, endPoint y: 585, distance: 318.2
click at [579, 589] on div "Your Statement of Financial Affairs for Individuals Filing for Bankruptcy Summa…" at bounding box center [446, 435] width 266 height 307
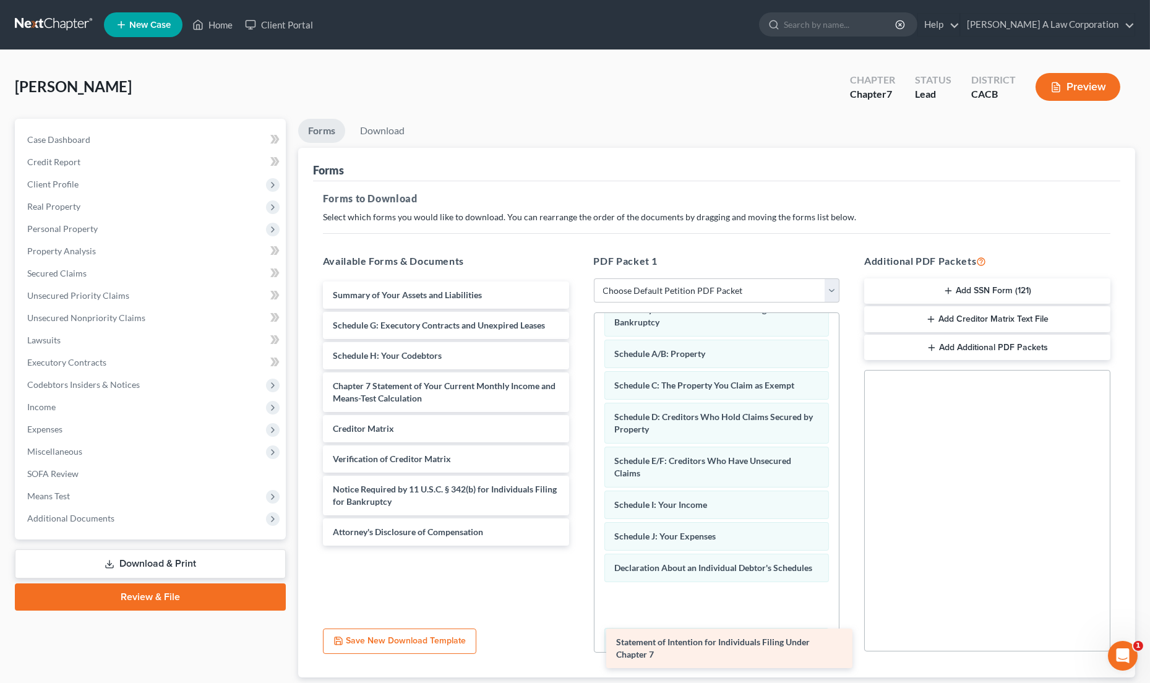
drag, startPoint x: 421, startPoint y: 392, endPoint x: 700, endPoint y: 629, distance: 366.2
click at [579, 546] on div "Statement of Intention for Individuals Filing Under Chapter 7 Summary of Your A…" at bounding box center [446, 414] width 266 height 264
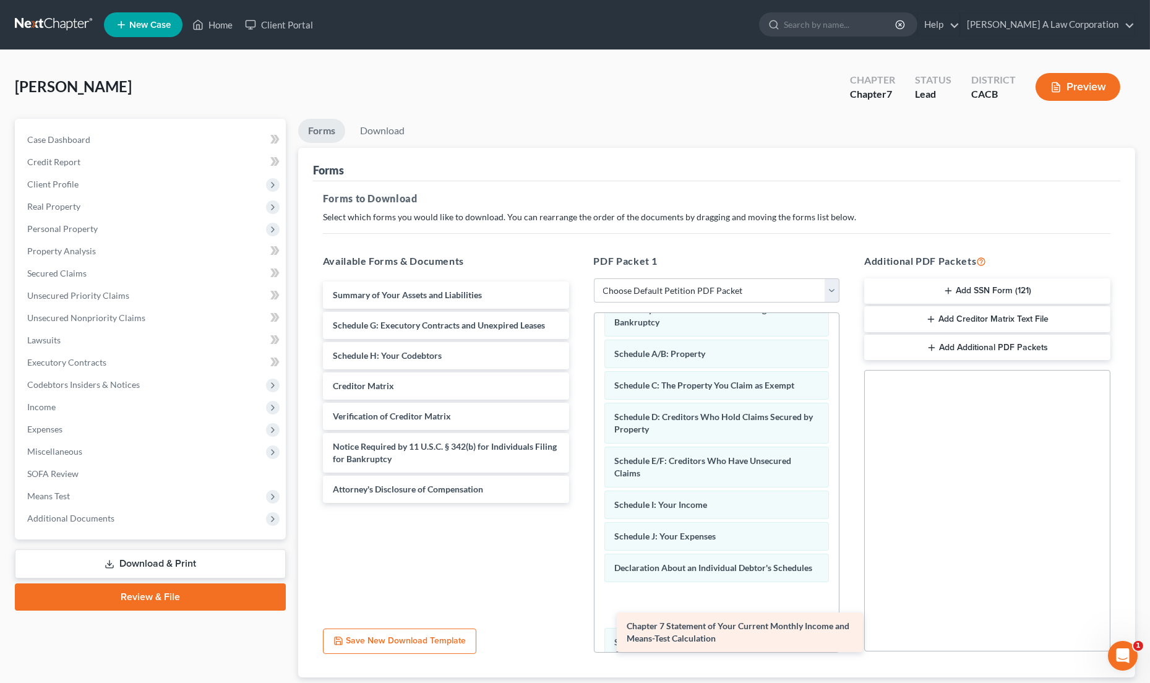
drag, startPoint x: 399, startPoint y: 389, endPoint x: 692, endPoint y: 631, distance: 380.3
click at [579, 503] on div "Chapter 7 Statement of Your Current Monthly Income and Means-Test Calculation S…" at bounding box center [446, 393] width 266 height 222
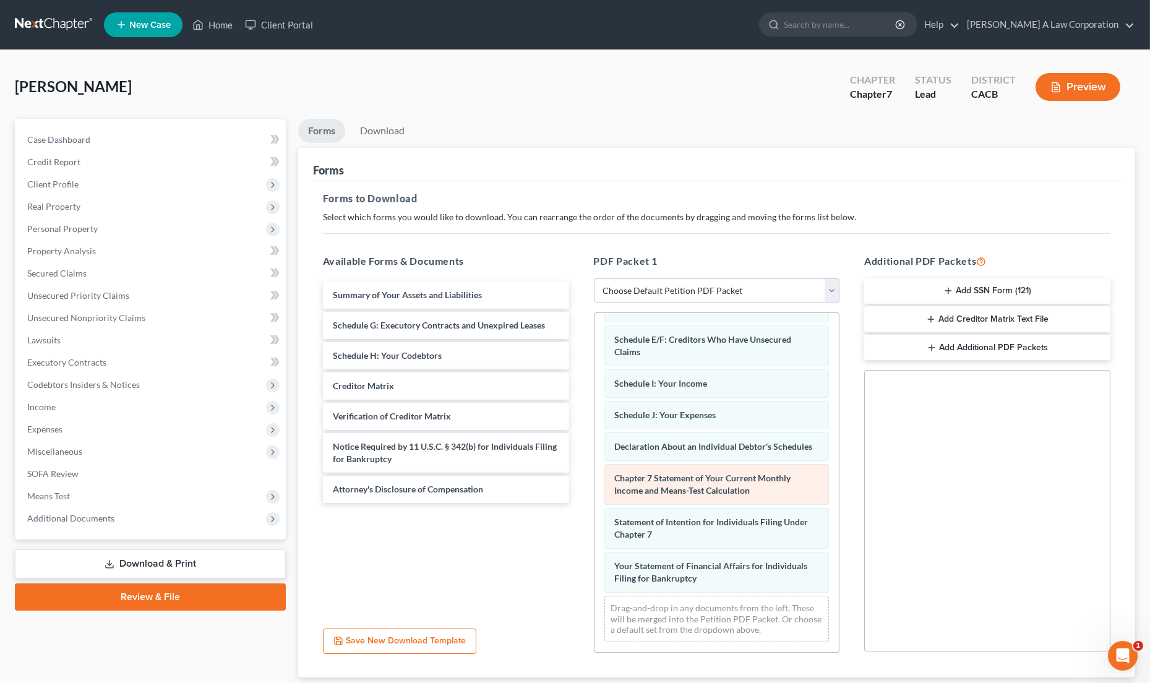
scroll to position [158, 0]
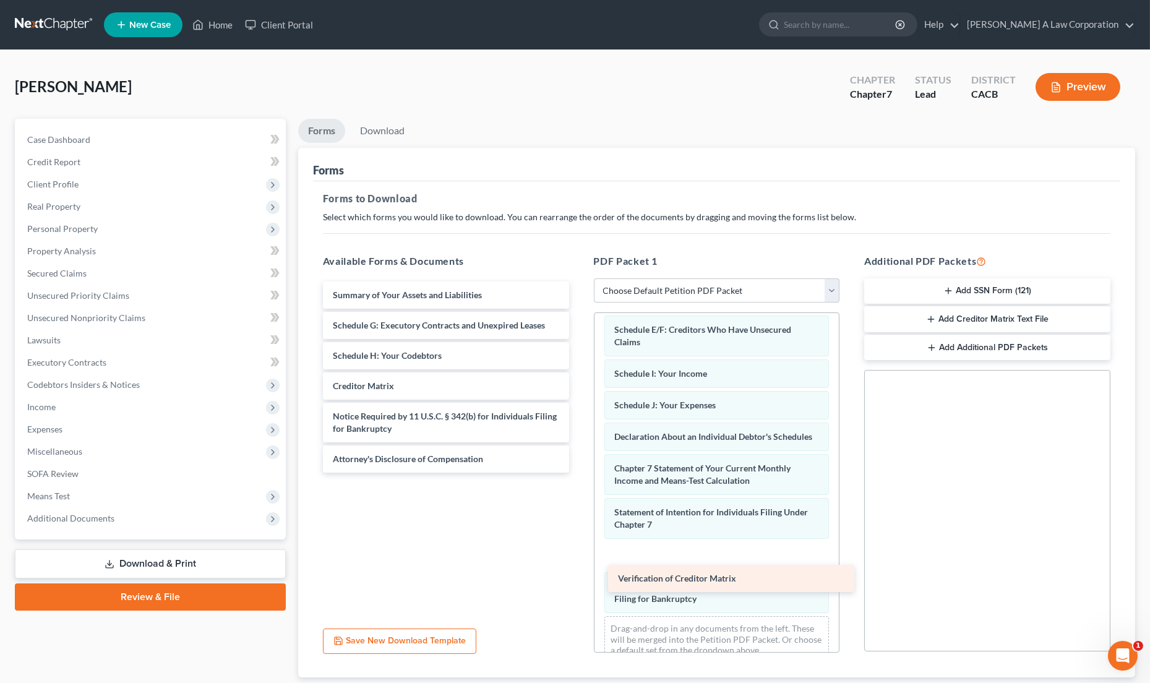
drag, startPoint x: 413, startPoint y: 413, endPoint x: 699, endPoint y: 577, distance: 328.8
click at [579, 473] on div "Verification of Creditor Matrix Summary of Your Assets and Liabilities Schedule…" at bounding box center [446, 377] width 266 height 191
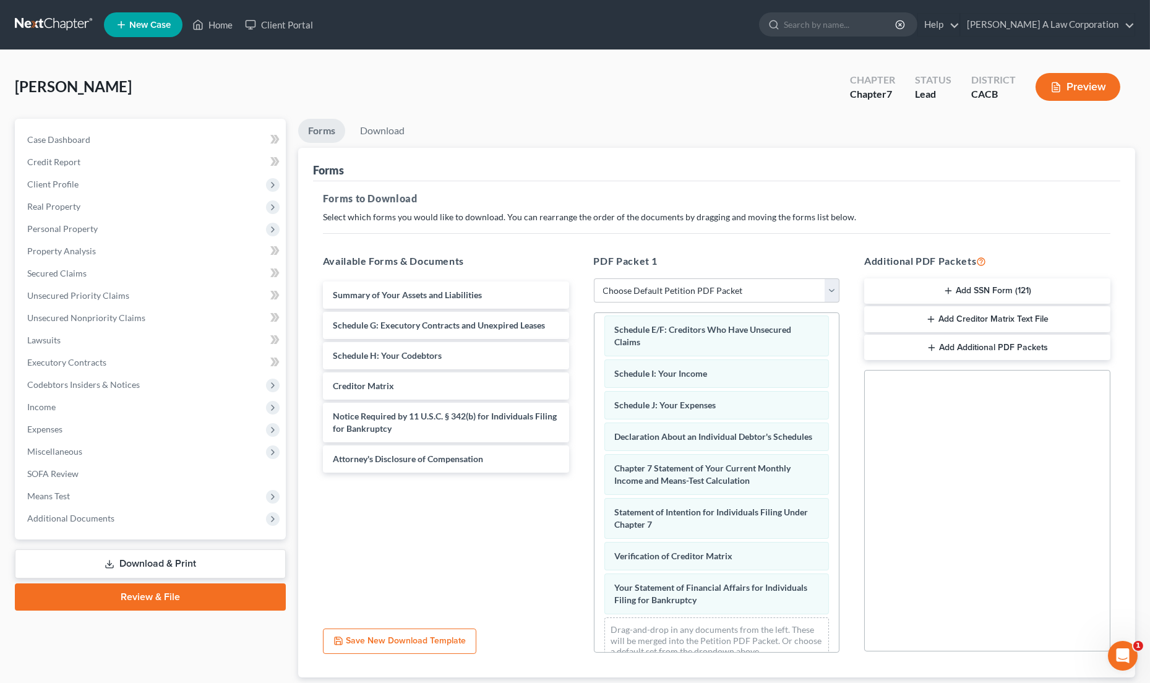
click at [947, 290] on icon "button" at bounding box center [949, 291] width 10 height 10
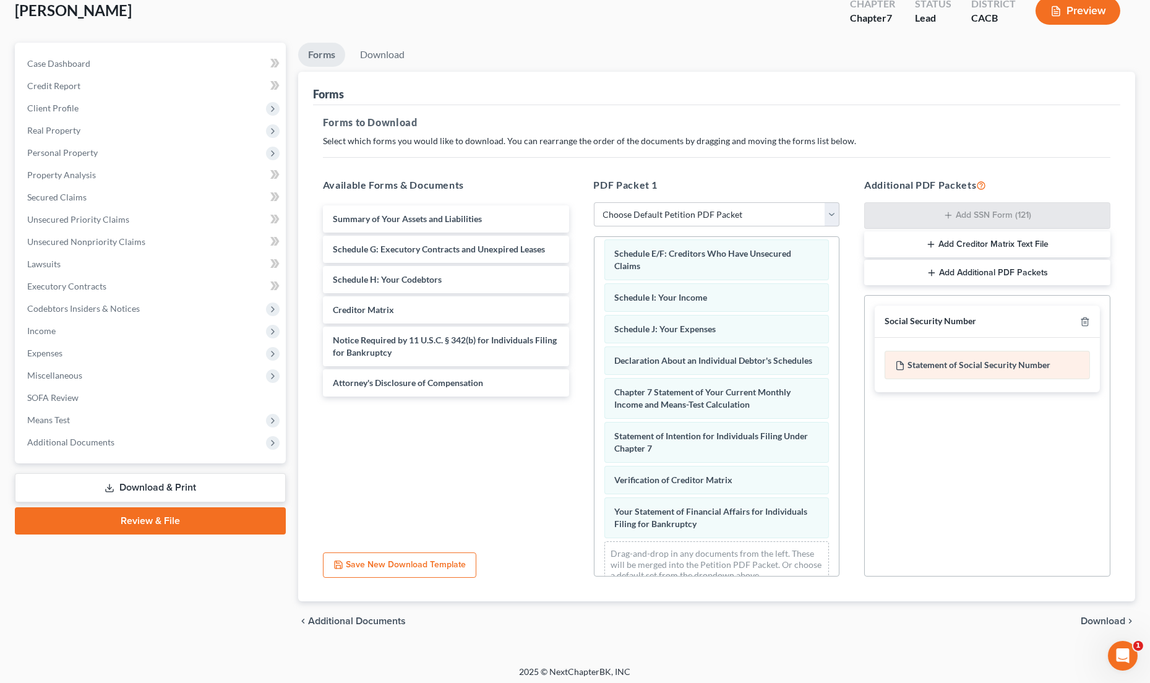
scroll to position [80, 0]
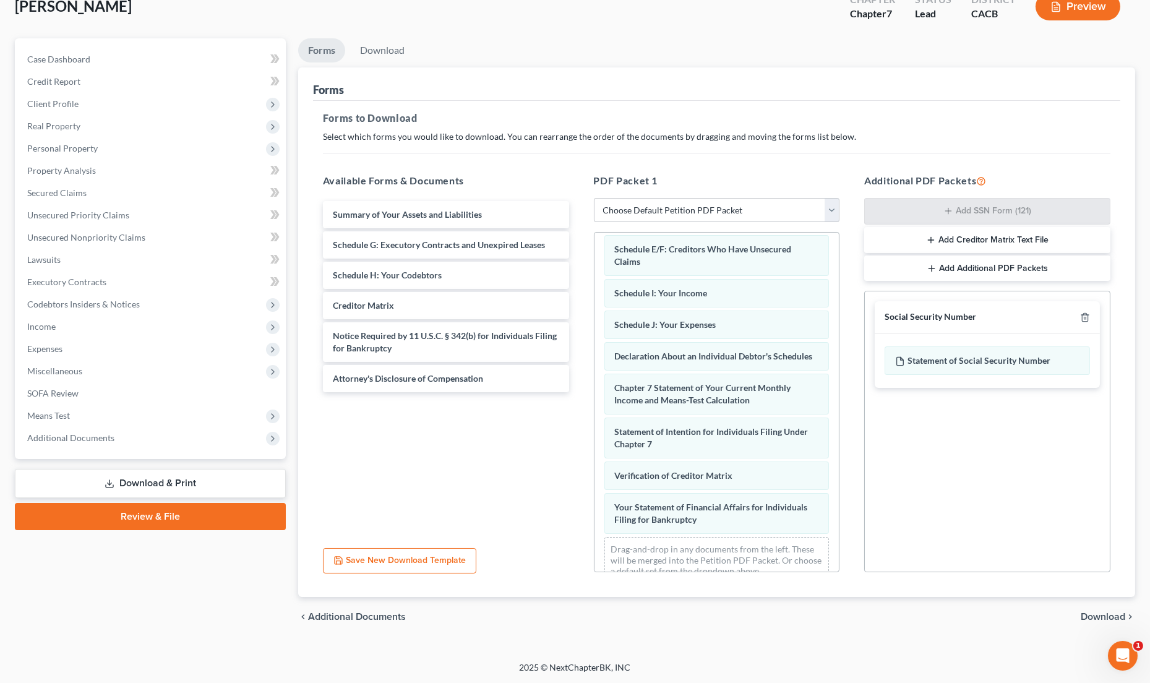
click at [1112, 618] on span "Download" at bounding box center [1103, 617] width 45 height 10
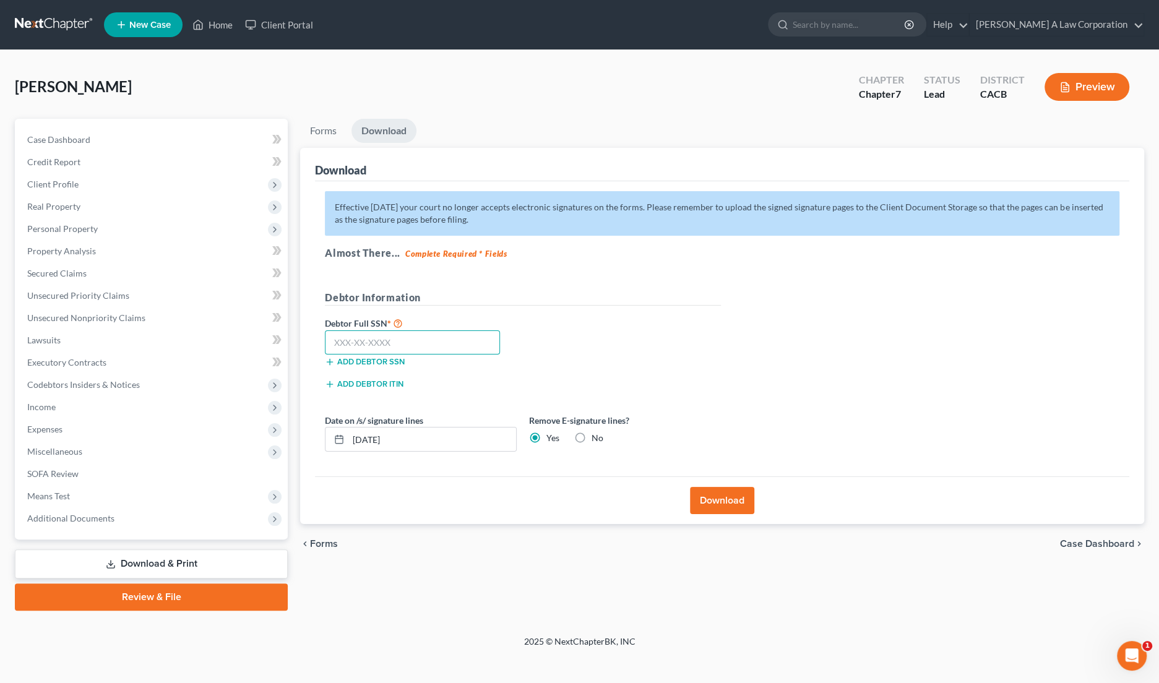
click at [331, 340] on input "text" at bounding box center [412, 342] width 175 height 25
type input "623-18-4441"
click at [722, 487] on button "Download" at bounding box center [722, 500] width 64 height 27
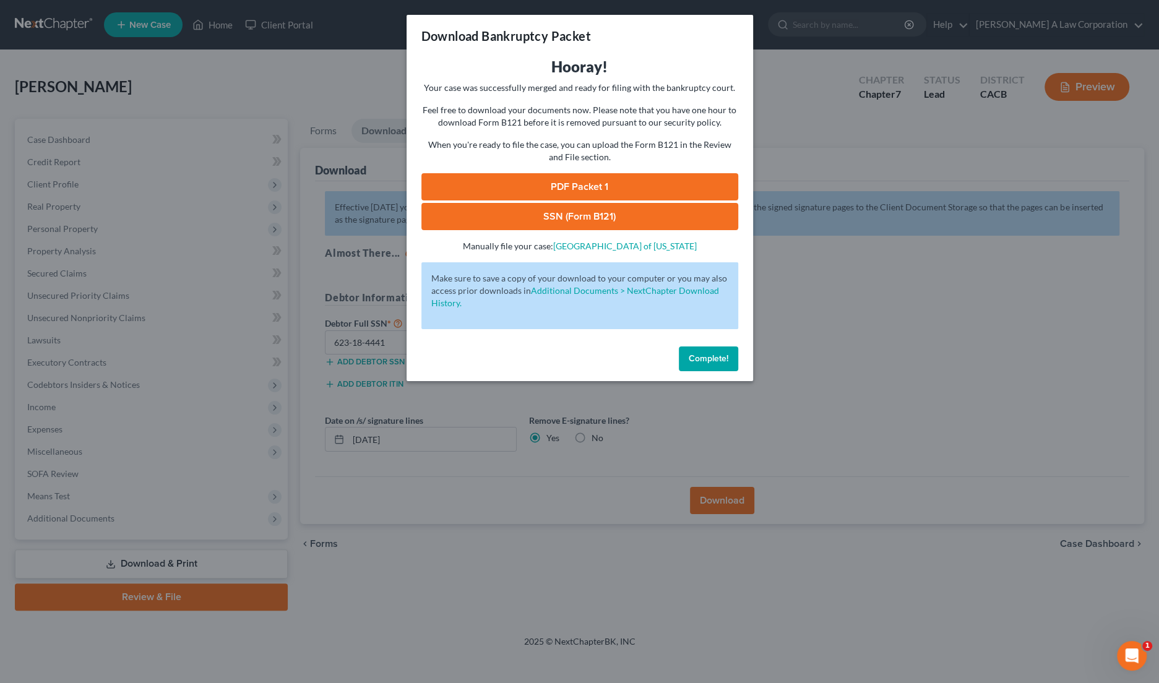
click at [590, 189] on link "PDF Packet 1" at bounding box center [579, 186] width 317 height 27
click at [622, 212] on link "SSN (Form B121)" at bounding box center [579, 216] width 317 height 27
click at [715, 359] on span "Complete!" at bounding box center [709, 358] width 40 height 11
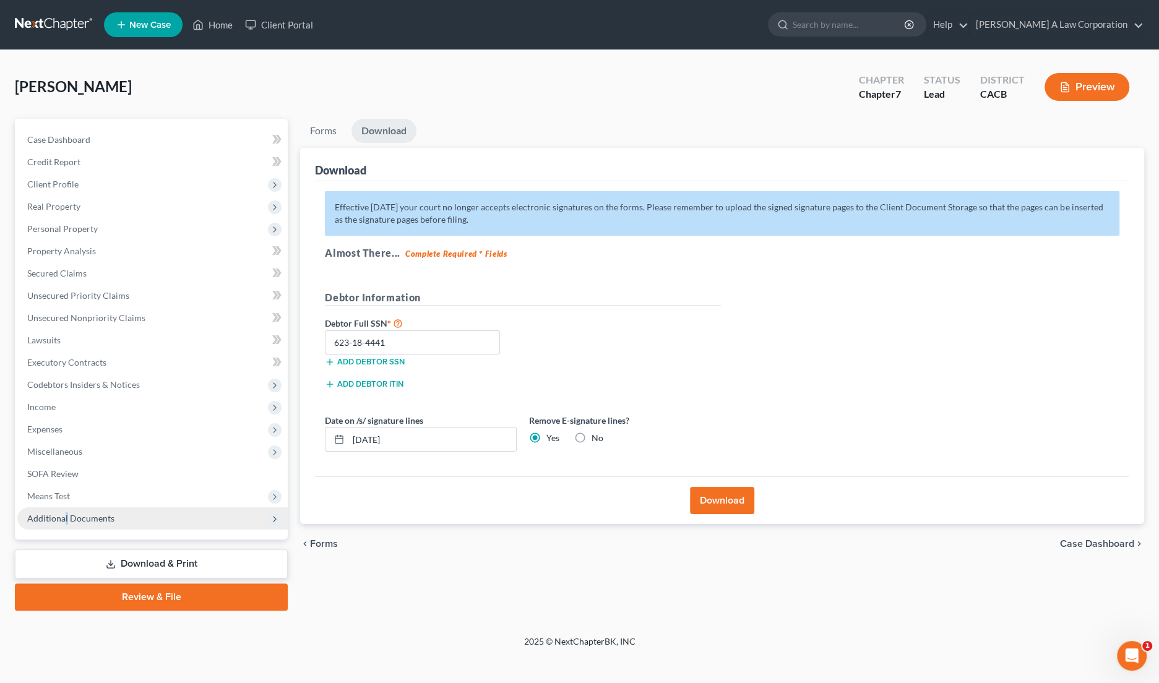
click at [66, 522] on span "Additional Documents" at bounding box center [152, 518] width 270 height 22
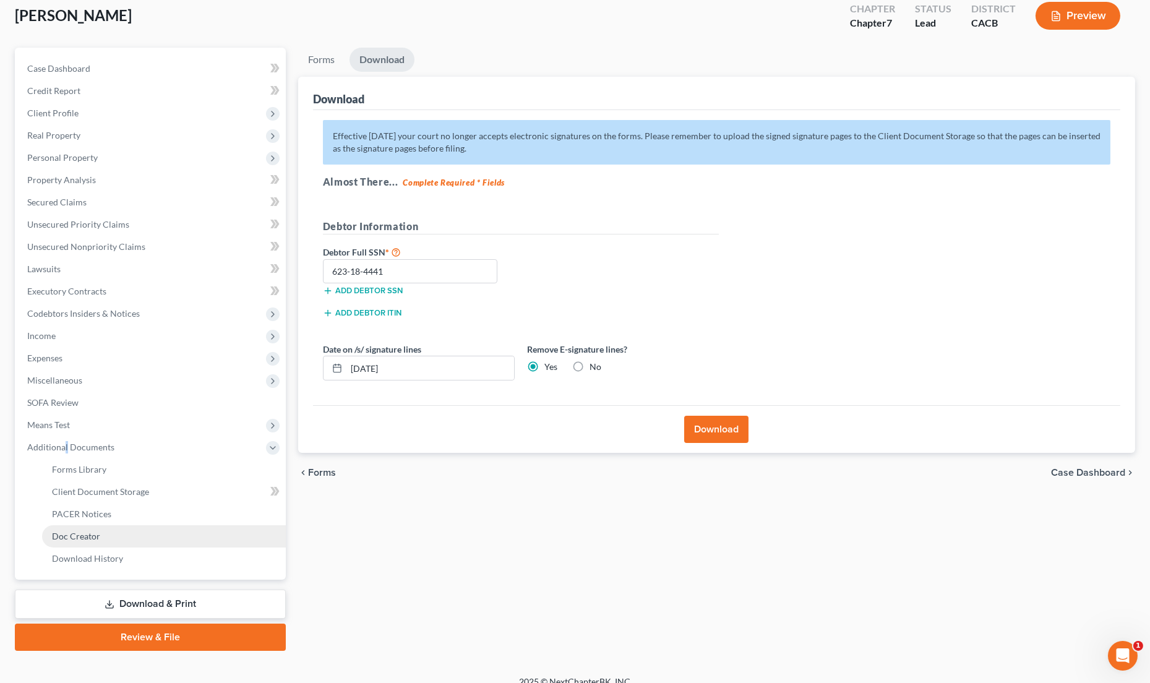
scroll to position [85, 0]
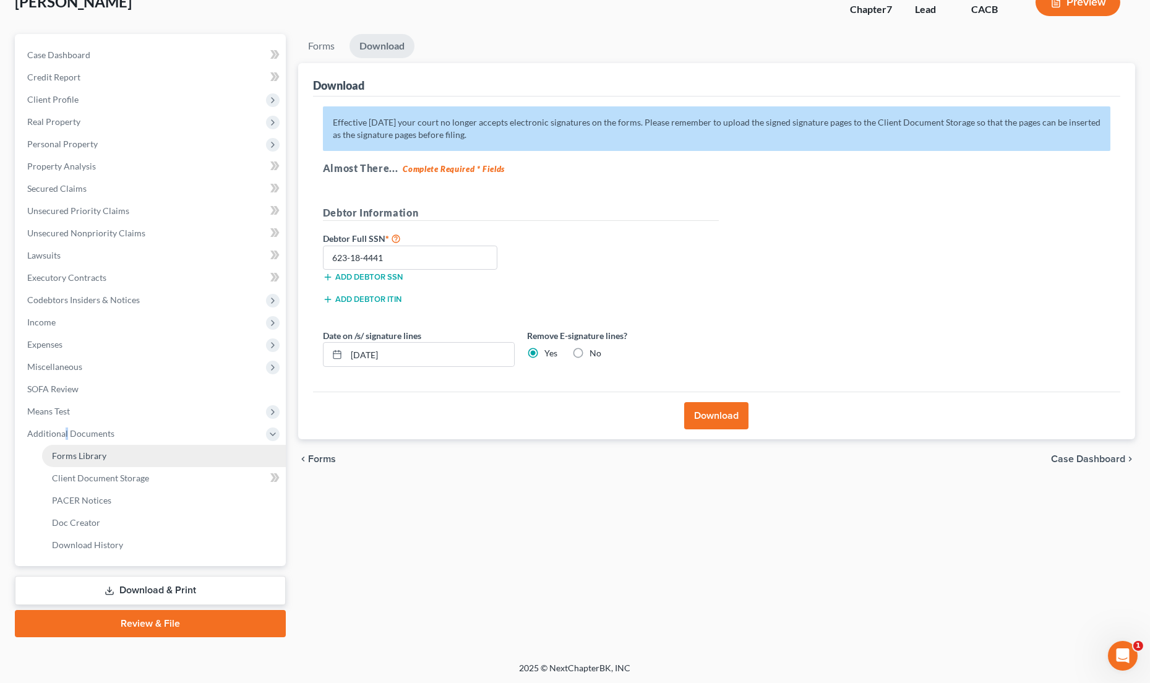
click at [69, 459] on span "Forms Library" at bounding box center [79, 456] width 54 height 11
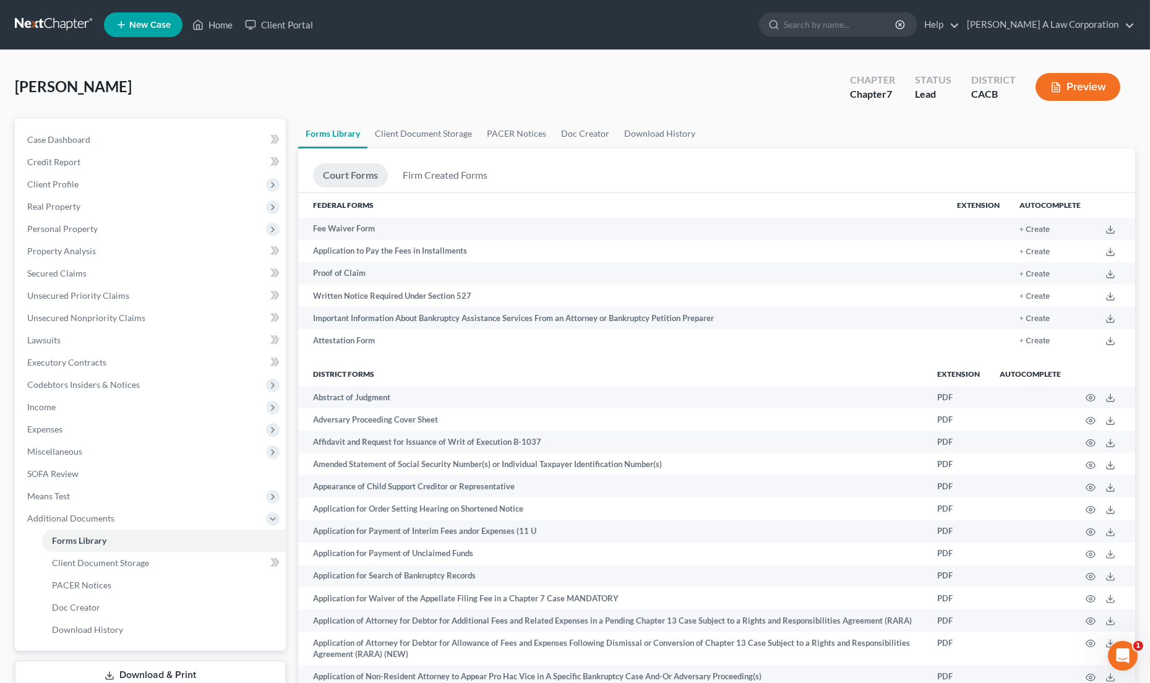
scroll to position [1826, 0]
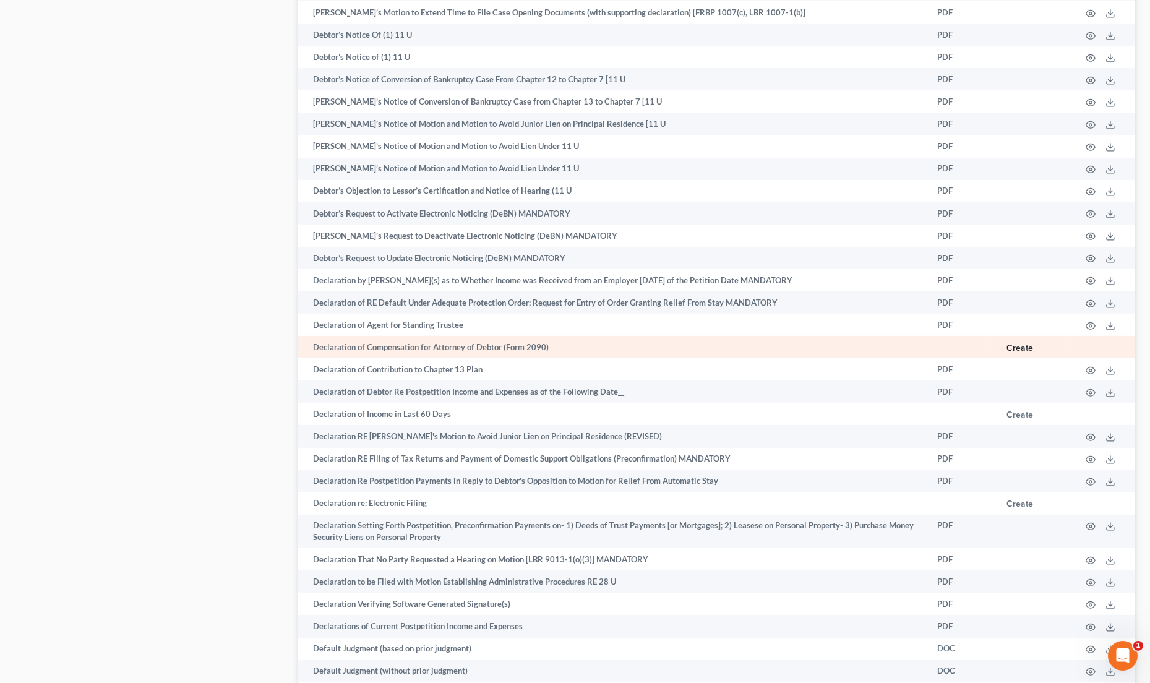
click at [1017, 344] on button "+ Create" at bounding box center [1016, 348] width 33 height 9
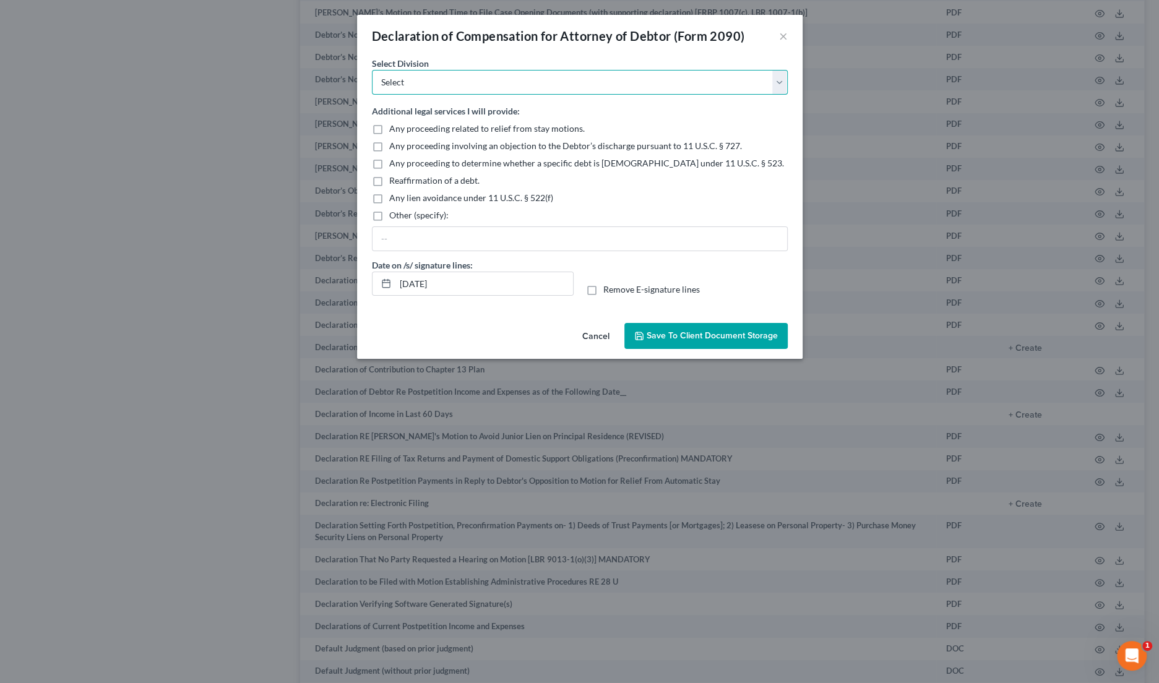
click at [399, 77] on select "Select [GEOGRAPHIC_DATA] [GEOGRAPHIC_DATA] [GEOGRAPHIC_DATA][PERSON_NAME] [GEOG…" at bounding box center [580, 82] width 416 height 25
select select "0"
click at [372, 70] on select "Select [GEOGRAPHIC_DATA] [GEOGRAPHIC_DATA] [GEOGRAPHIC_DATA][PERSON_NAME] [GEOG…" at bounding box center [580, 82] width 416 height 25
click at [705, 338] on span "Save to Client Document Storage" at bounding box center [712, 335] width 131 height 11
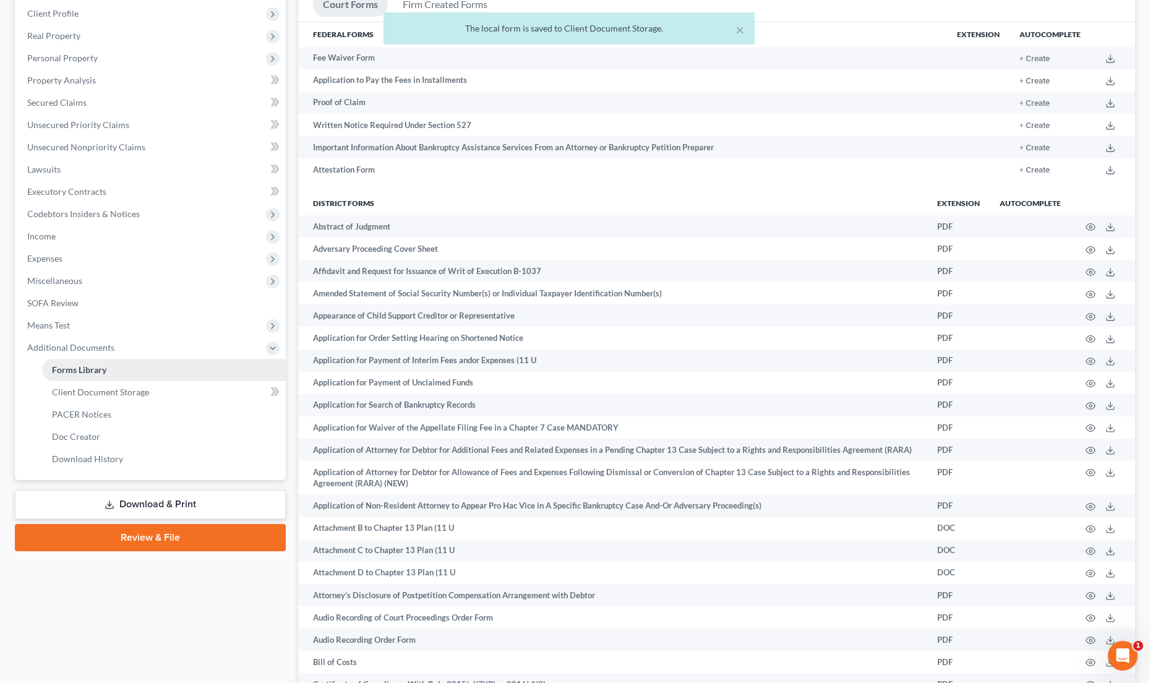
scroll to position [82, 0]
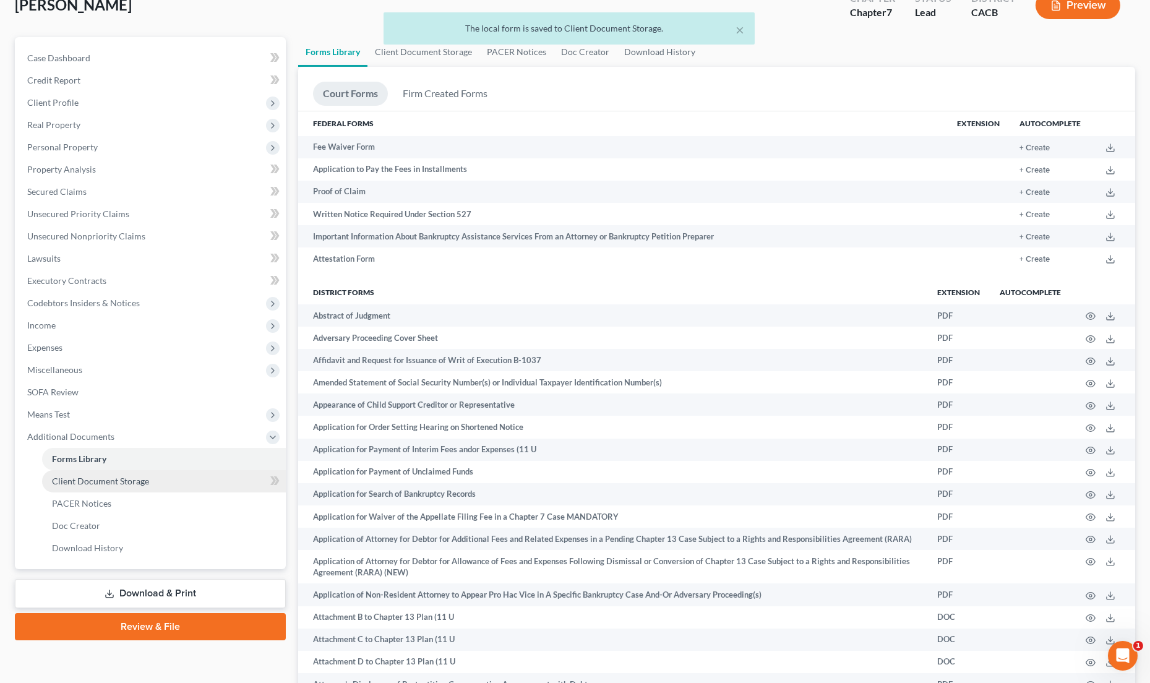
click at [124, 484] on span "Client Document Storage" at bounding box center [100, 481] width 97 height 11
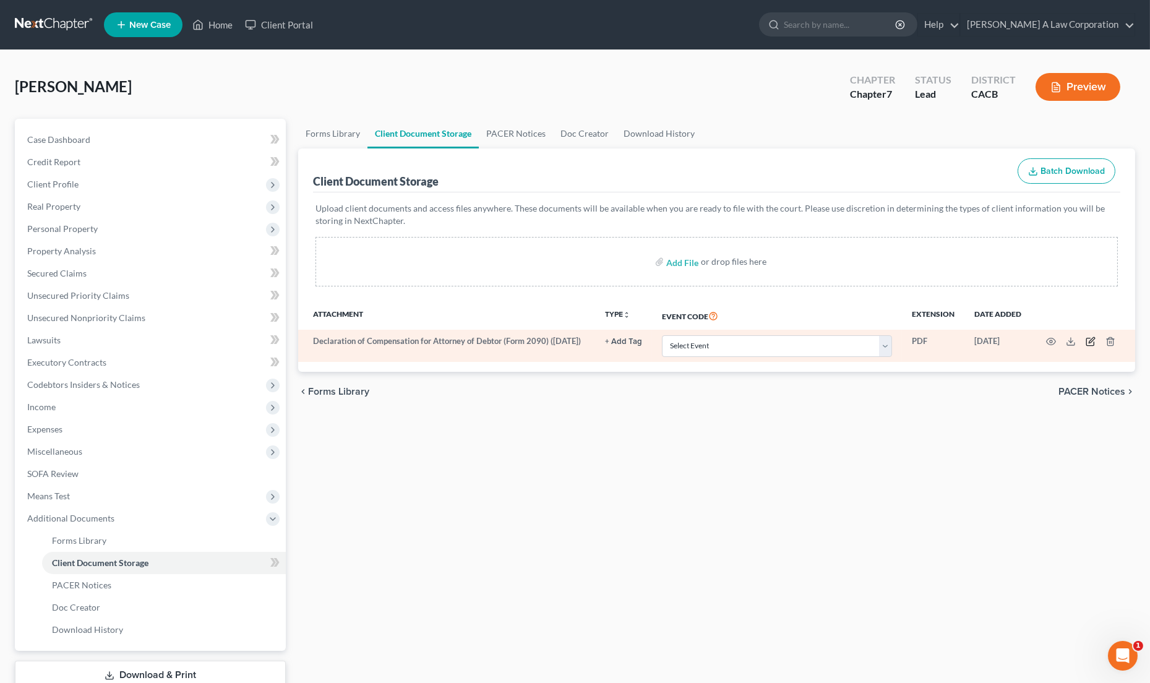
click at [1089, 342] on icon "button" at bounding box center [1092, 341] width 6 height 6
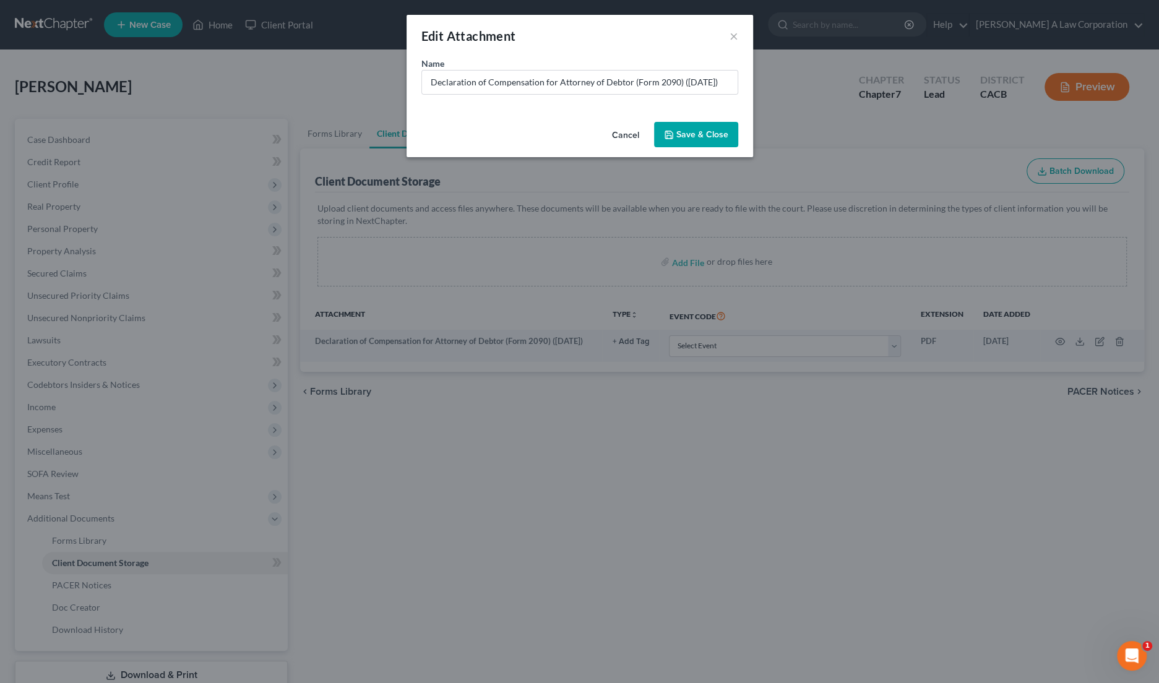
click at [630, 136] on button "Cancel" at bounding box center [625, 135] width 47 height 25
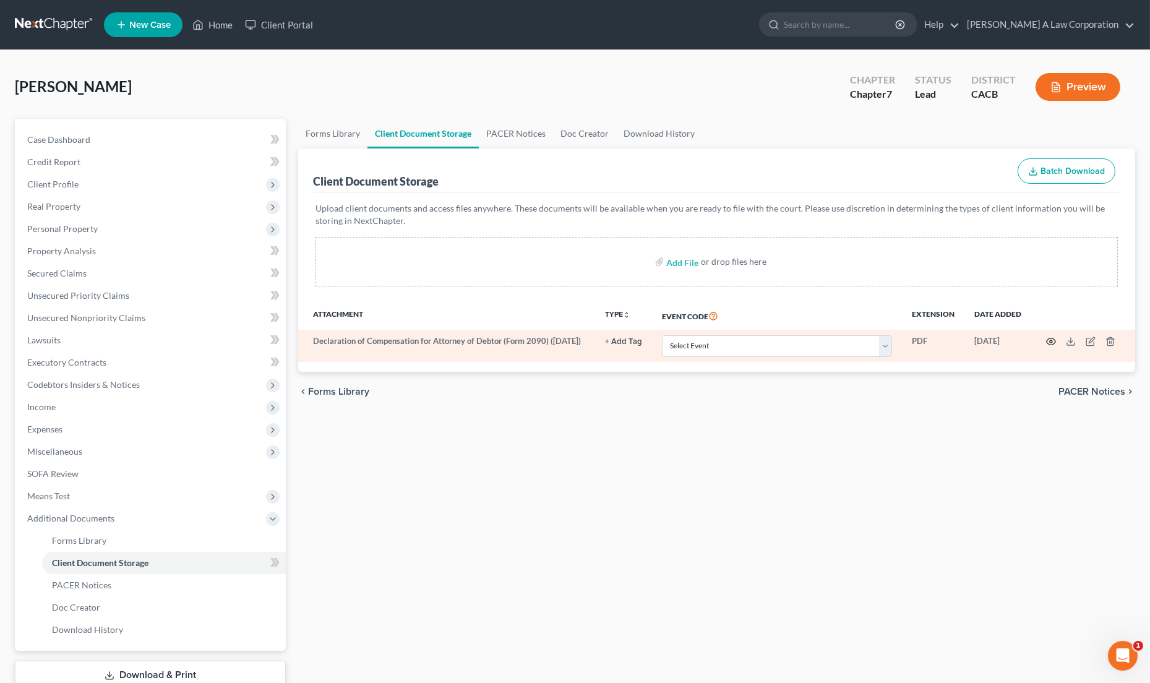
click at [1051, 339] on icon "button" at bounding box center [1051, 342] width 9 height 7
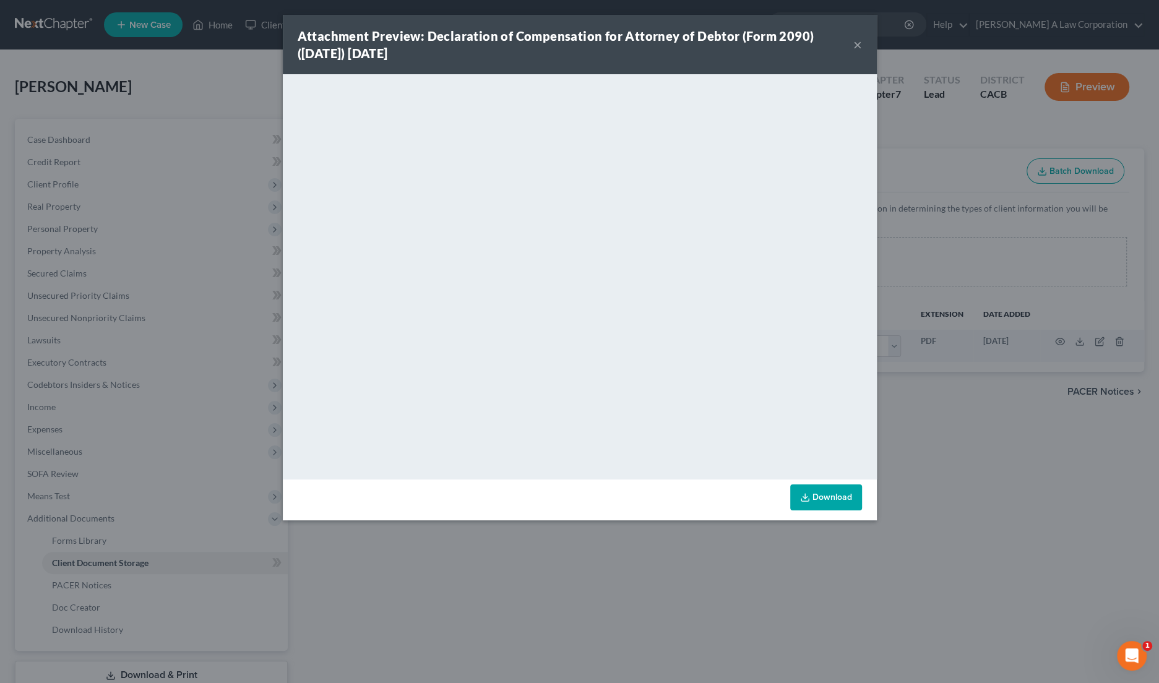
click at [855, 44] on button "×" at bounding box center [857, 44] width 9 height 15
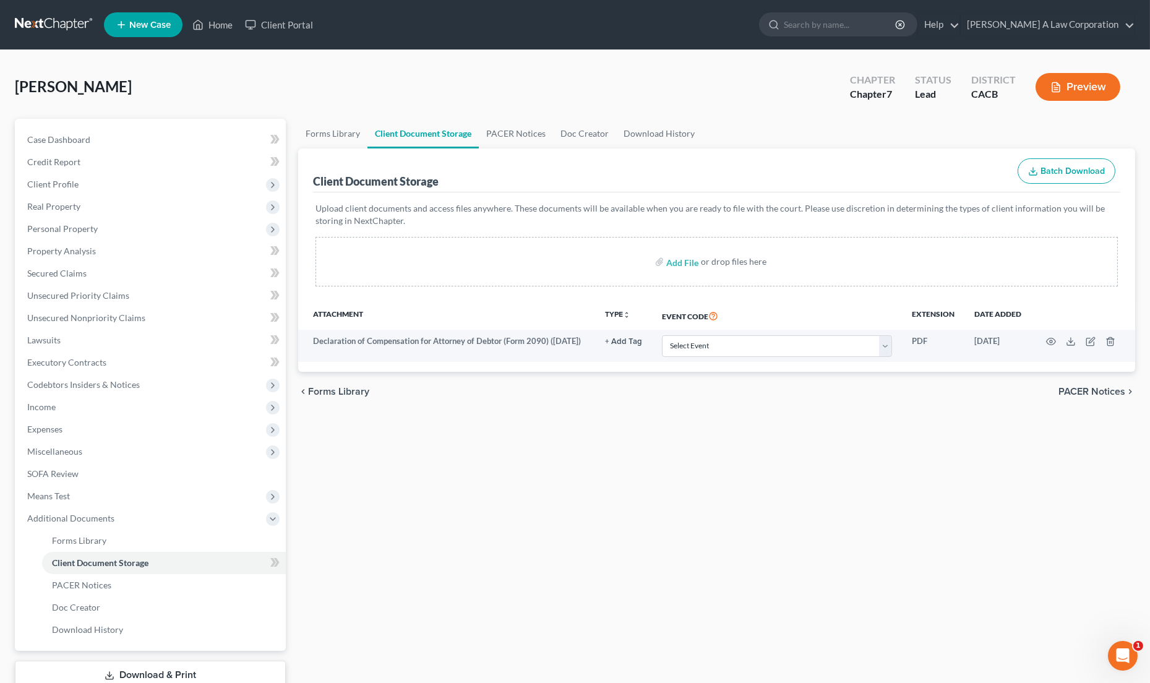
drag, startPoint x: 592, startPoint y: 519, endPoint x: 396, endPoint y: 410, distance: 224.4
click at [587, 517] on div "Forms Library Client Document Storage PACER Notices Doc Creator Download Histor…" at bounding box center [717, 420] width 850 height 603
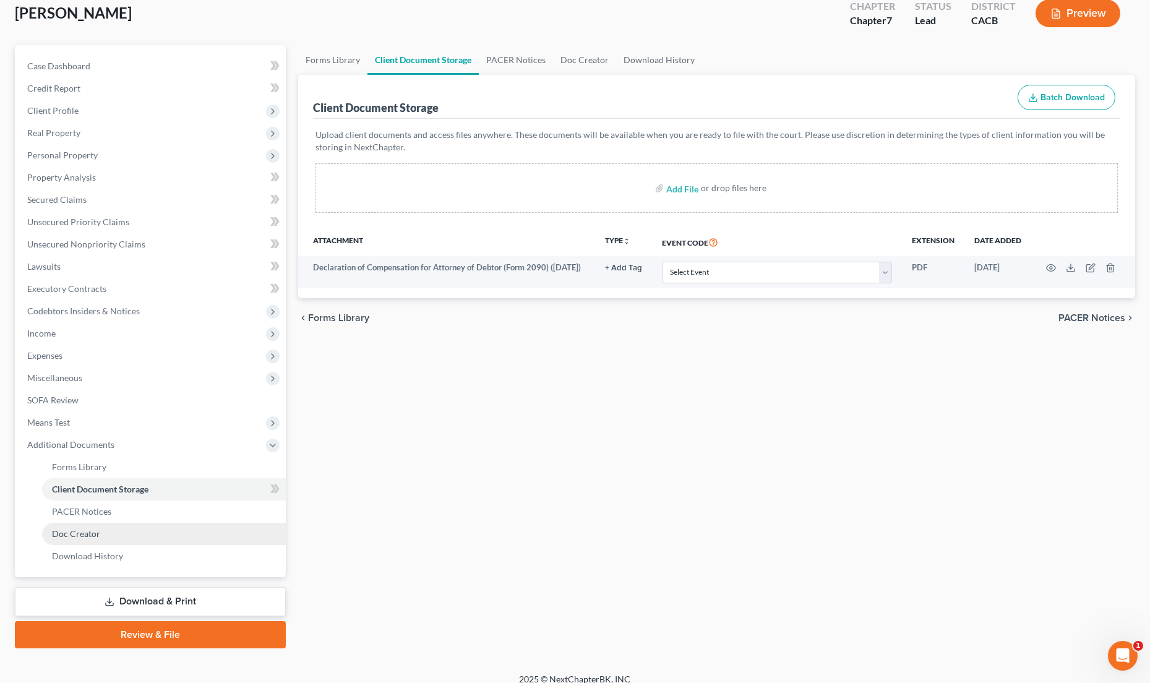
scroll to position [85, 0]
